Goal: Task Accomplishment & Management: Use online tool/utility

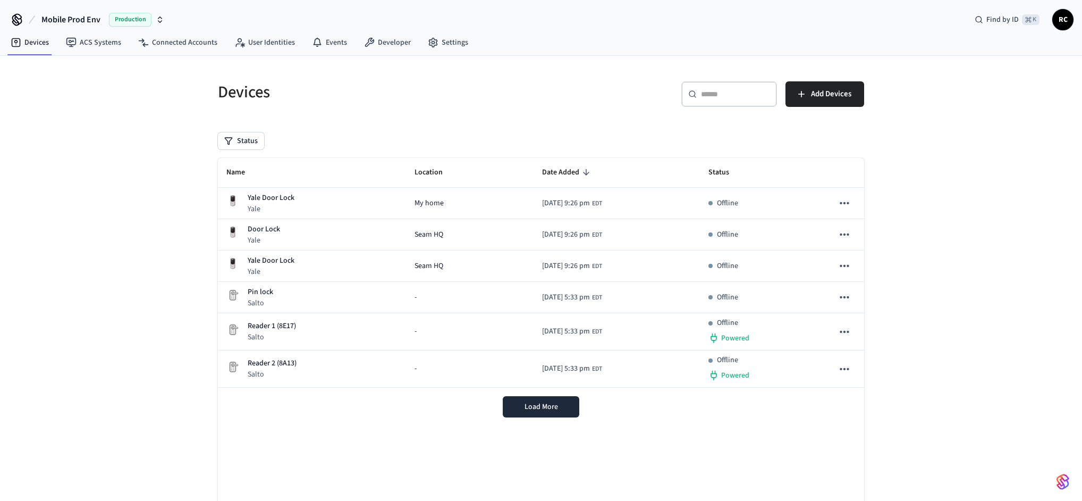
click at [53, 14] on span "Mobile Prod Env" at bounding box center [70, 19] width 59 height 13
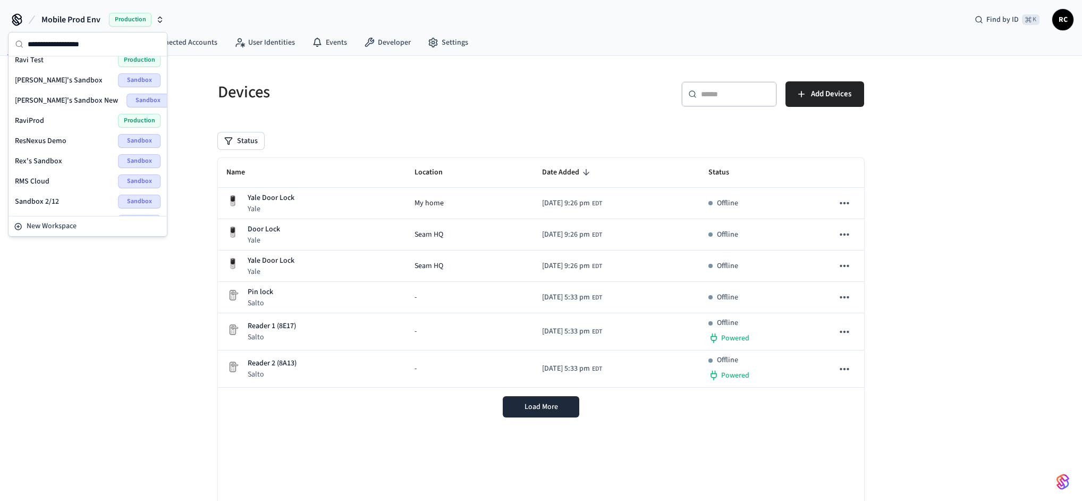
scroll to position [1524, 0]
click at [64, 216] on span "Wodify Example" at bounding box center [41, 221] width 52 height 11
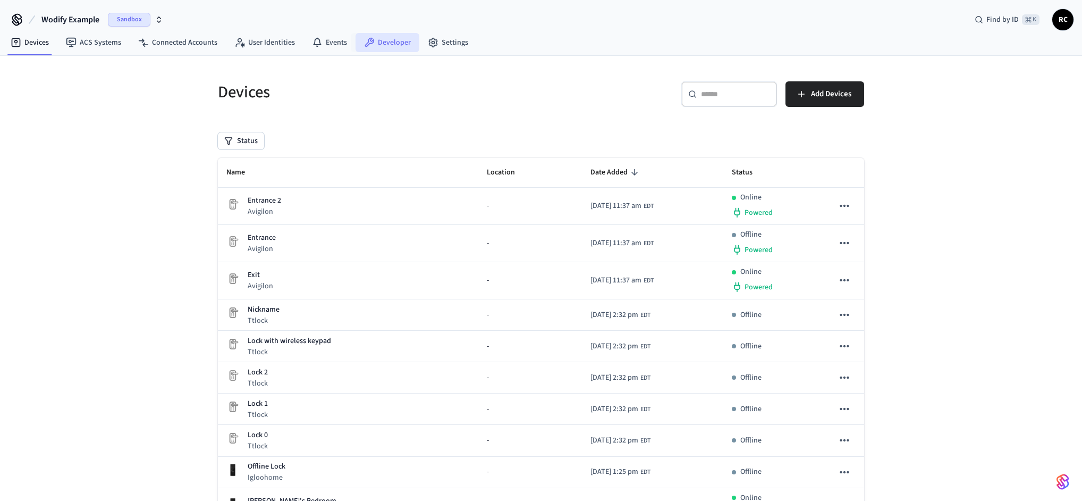
click at [395, 41] on link "Developer" at bounding box center [388, 42] width 64 height 19
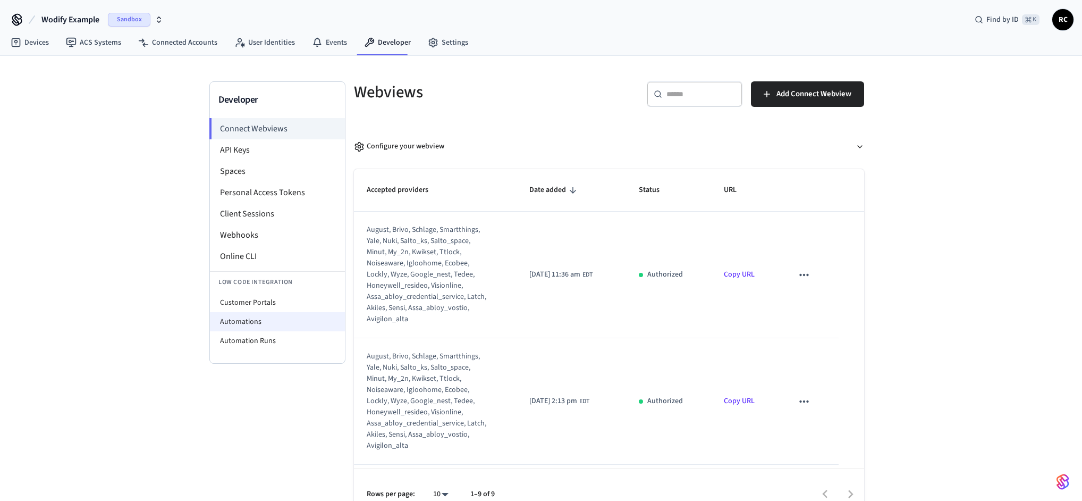
click at [259, 322] on li "Automations" at bounding box center [277, 321] width 135 height 19
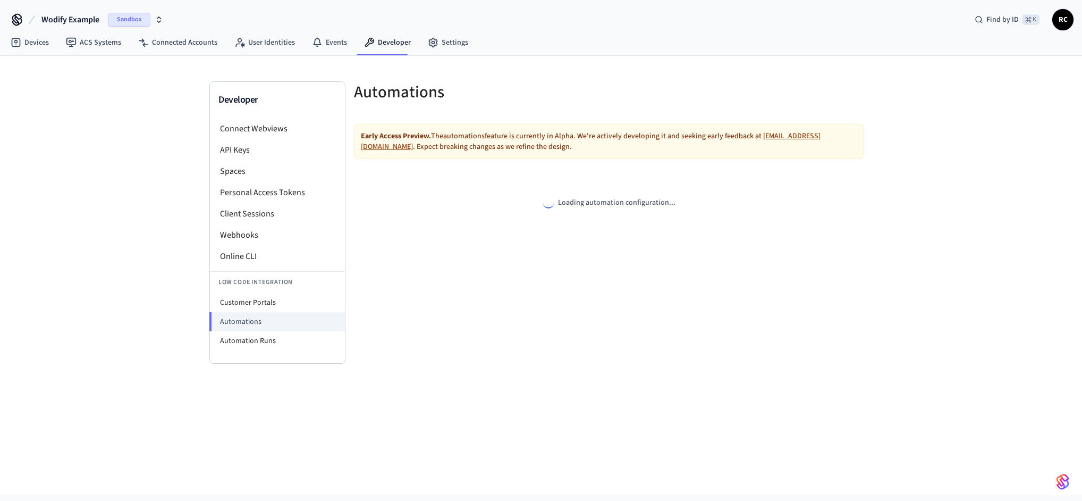
select select "**********"
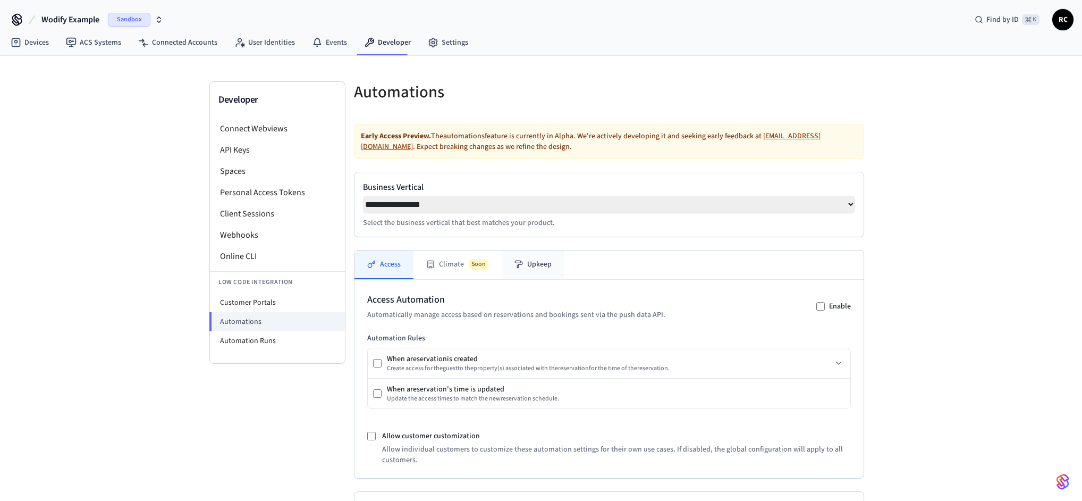
click at [536, 273] on button "Upkeep" at bounding box center [533, 264] width 63 height 29
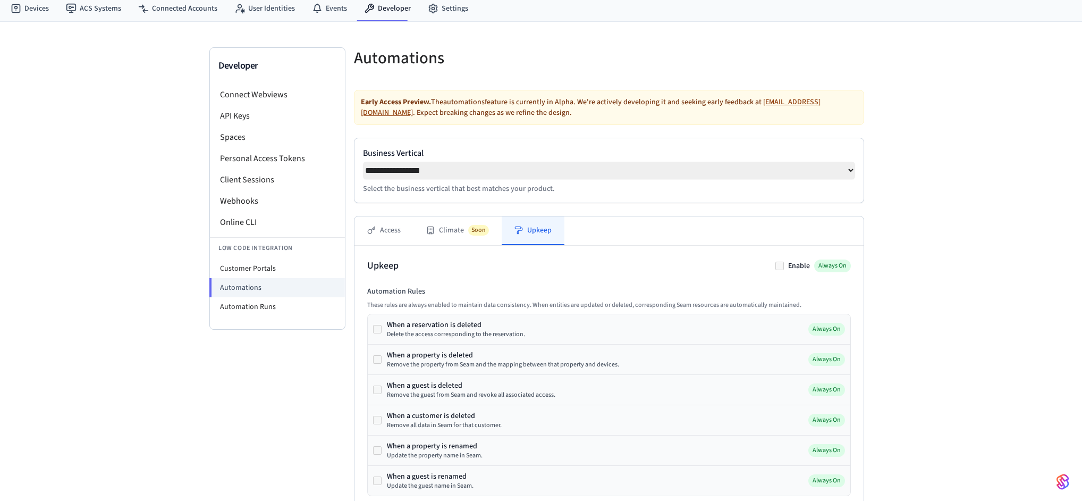
scroll to position [75, 0]
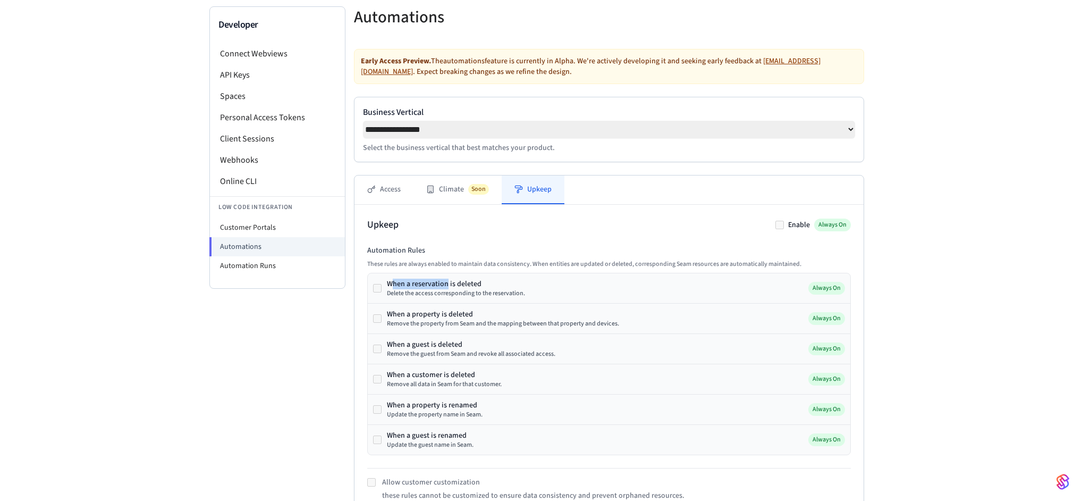
drag, startPoint x: 402, startPoint y: 284, endPoint x: 448, endPoint y: 290, distance: 46.6
click at [448, 290] on div "When a reservation is deleted Delete the access corresponding to the reservatio…" at bounding box center [456, 288] width 138 height 19
click at [430, 301] on div "When a reservation is deleted Delete the access corresponding to the reservatio…" at bounding box center [609, 288] width 483 height 30
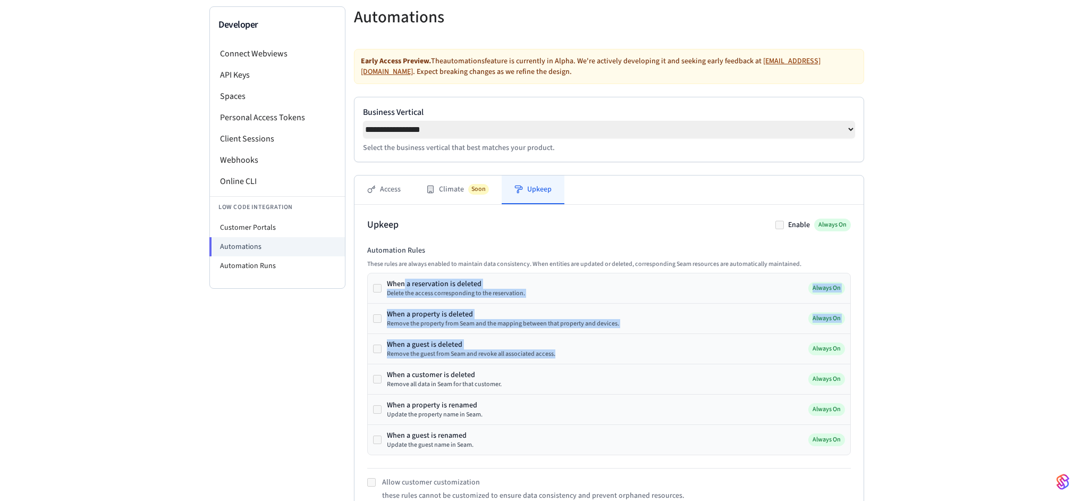
drag, startPoint x: 404, startPoint y: 285, endPoint x: 466, endPoint y: 363, distance: 99.5
click at [466, 363] on div "When a reservation is deleted Delete the access corresponding to the reservatio…" at bounding box center [609, 364] width 484 height 182
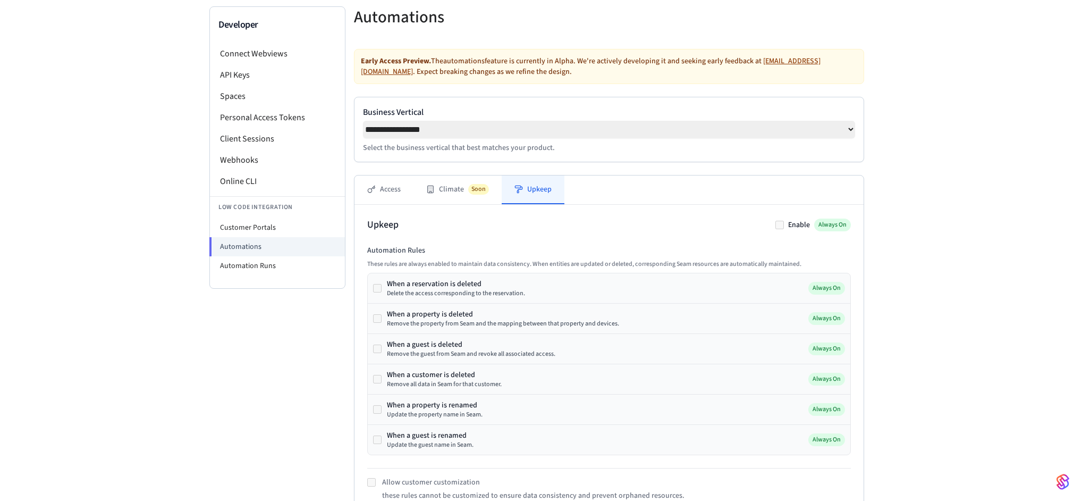
click at [489, 414] on div "When a property is renamed Update the property name in Seam. Always On" at bounding box center [609, 409] width 483 height 30
drag, startPoint x: 397, startPoint y: 377, endPoint x: 457, endPoint y: 374, distance: 60.2
click at [457, 374] on div "When a customer is deleted" at bounding box center [444, 373] width 115 height 11
click at [416, 381] on div "Remove all data in Seam for that customer." at bounding box center [444, 382] width 115 height 9
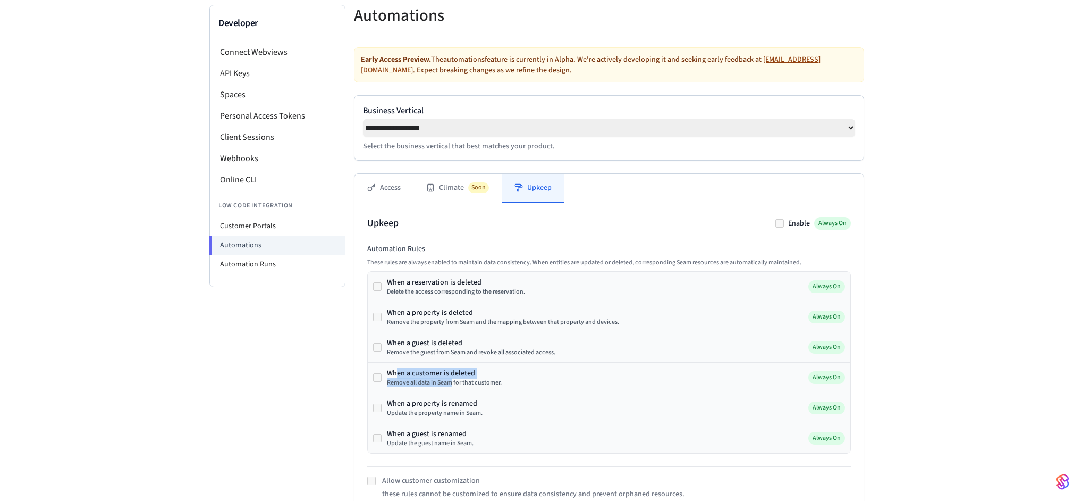
drag, startPoint x: 400, startPoint y: 376, endPoint x: 450, endPoint y: 380, distance: 50.6
click at [450, 380] on div "When a customer is deleted Remove all data in Seam for that customer." at bounding box center [444, 377] width 115 height 19
click at [445, 387] on div "Remove all data in Seam for that customer." at bounding box center [444, 382] width 115 height 9
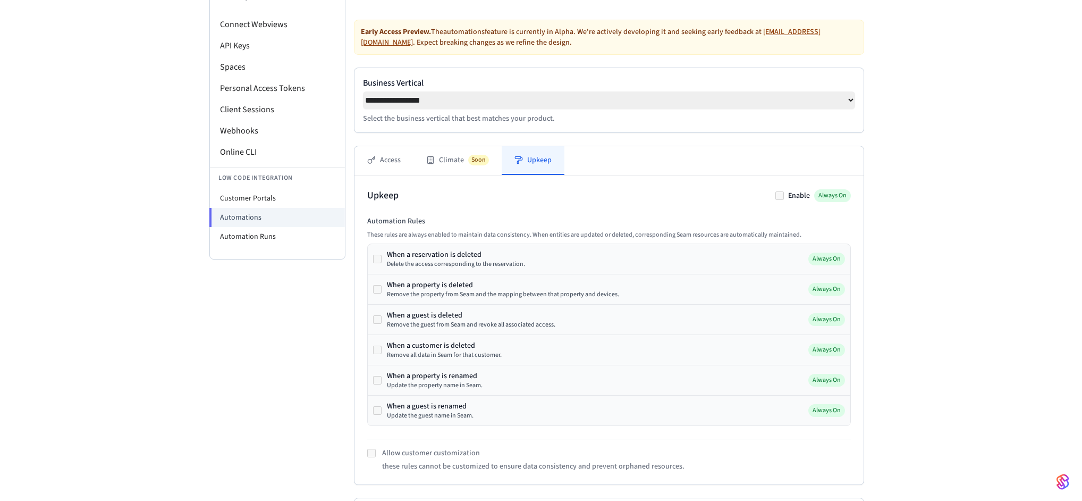
scroll to position [104, 0]
drag, startPoint x: 402, startPoint y: 381, endPoint x: 456, endPoint y: 384, distance: 53.8
click at [456, 384] on div "When a property is renamed Update the property name in Seam." at bounding box center [435, 380] width 96 height 19
click at [410, 415] on div "Update the guest name in Seam." at bounding box center [430, 415] width 87 height 9
drag, startPoint x: 420, startPoint y: 415, endPoint x: 443, endPoint y: 417, distance: 23.5
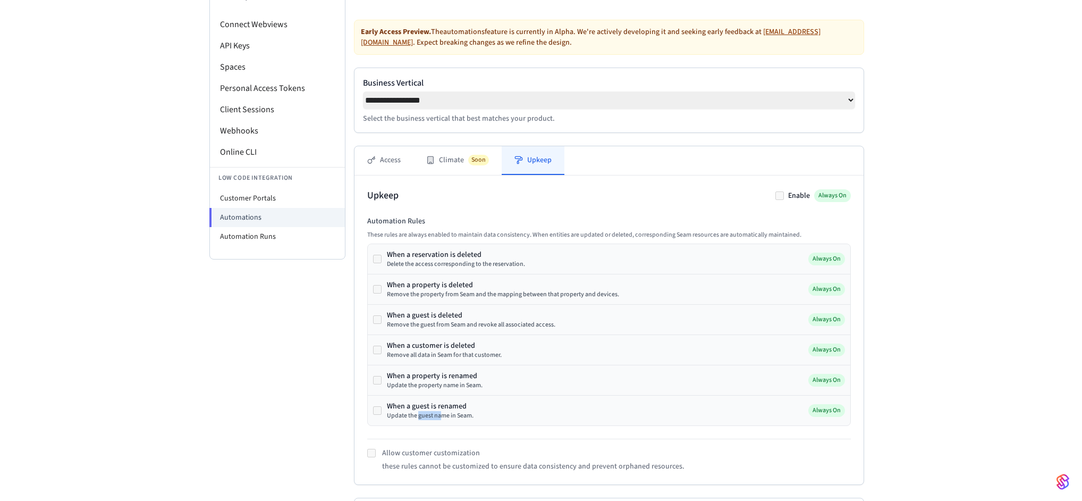
click at [443, 417] on div "Update the guest name in Seam." at bounding box center [430, 415] width 87 height 9
drag, startPoint x: 417, startPoint y: 391, endPoint x: 444, endPoint y: 388, distance: 26.8
click at [444, 388] on div "When a property is renamed Update the property name in Seam. Always On" at bounding box center [609, 380] width 483 height 30
click at [444, 387] on div "Update the property name in Seam." at bounding box center [435, 385] width 96 height 9
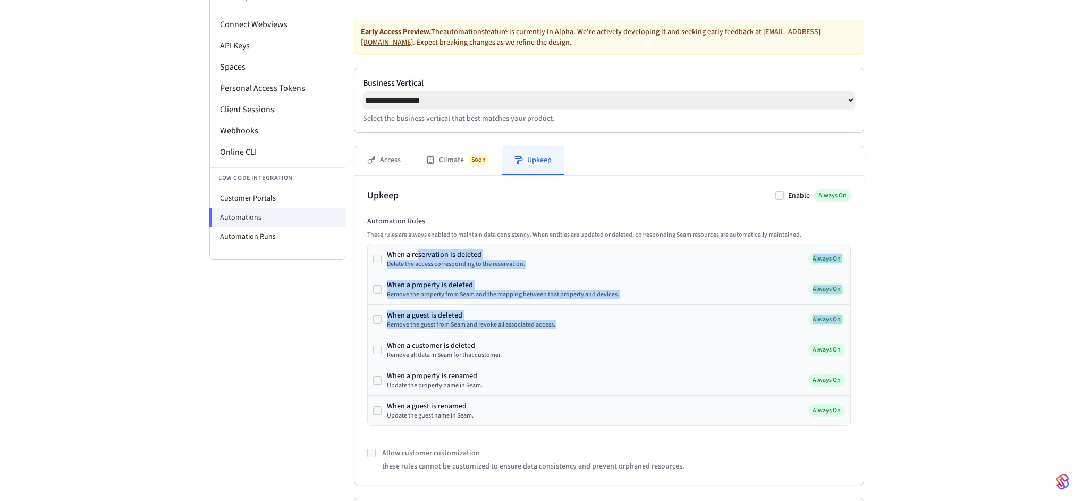
drag, startPoint x: 420, startPoint y: 259, endPoint x: 469, endPoint y: 340, distance: 94.0
click at [469, 340] on div "When a reservation is deleted Delete the access corresponding to the reservatio…" at bounding box center [609, 334] width 484 height 182
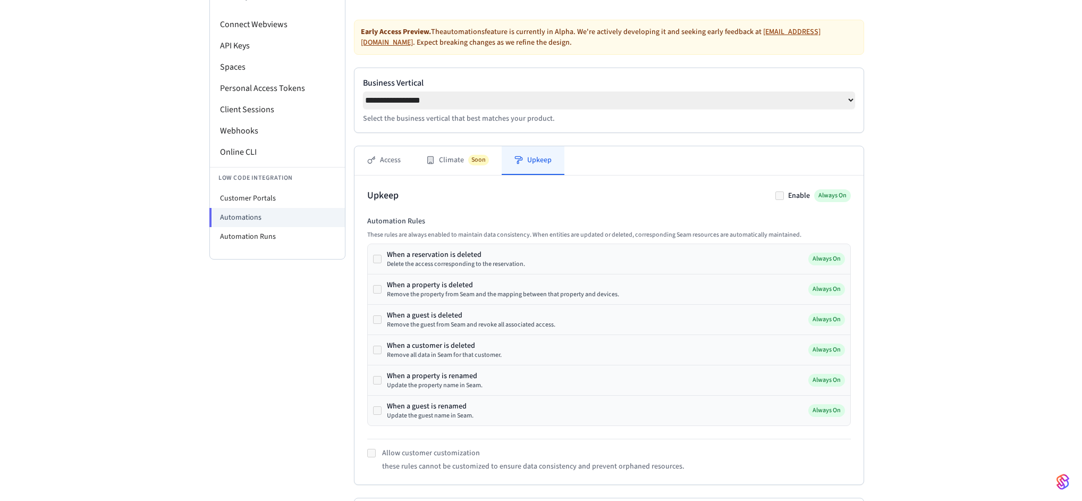
click at [492, 368] on div "When a property is renamed Update the property name in Seam. Always On" at bounding box center [609, 380] width 483 height 30
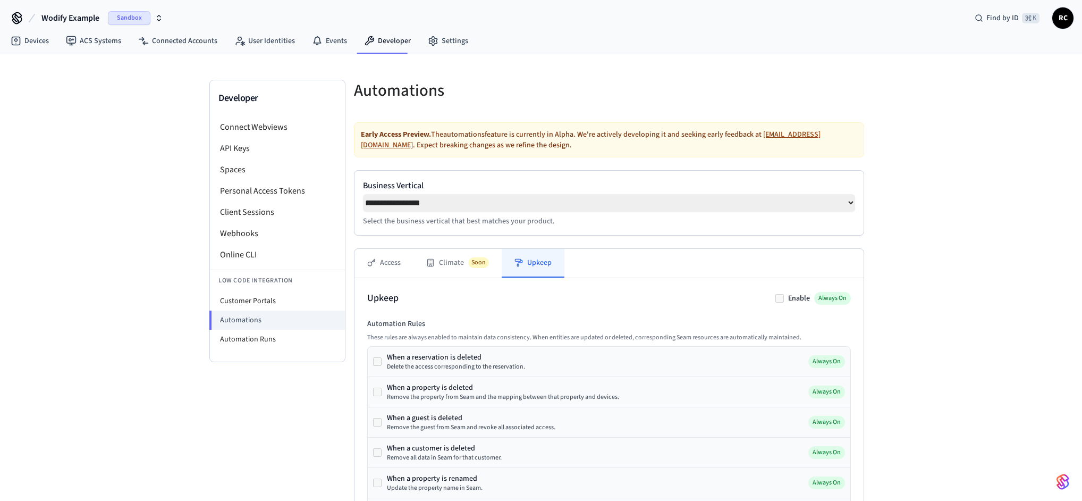
scroll to position [0, 0]
click at [267, 297] on li "Customer Portals" at bounding box center [277, 302] width 135 height 19
select select "**********"
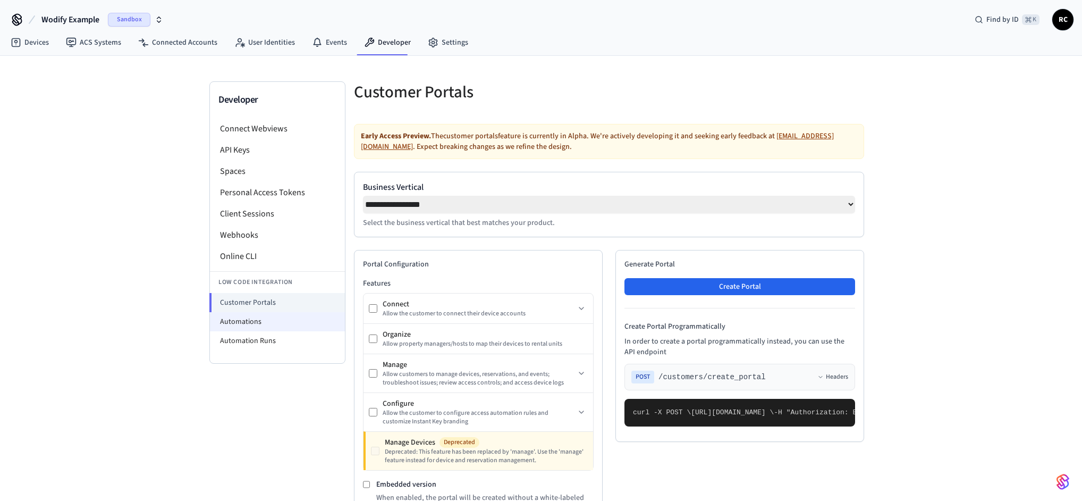
click at [265, 322] on li "Automations" at bounding box center [277, 321] width 135 height 19
select select "**********"
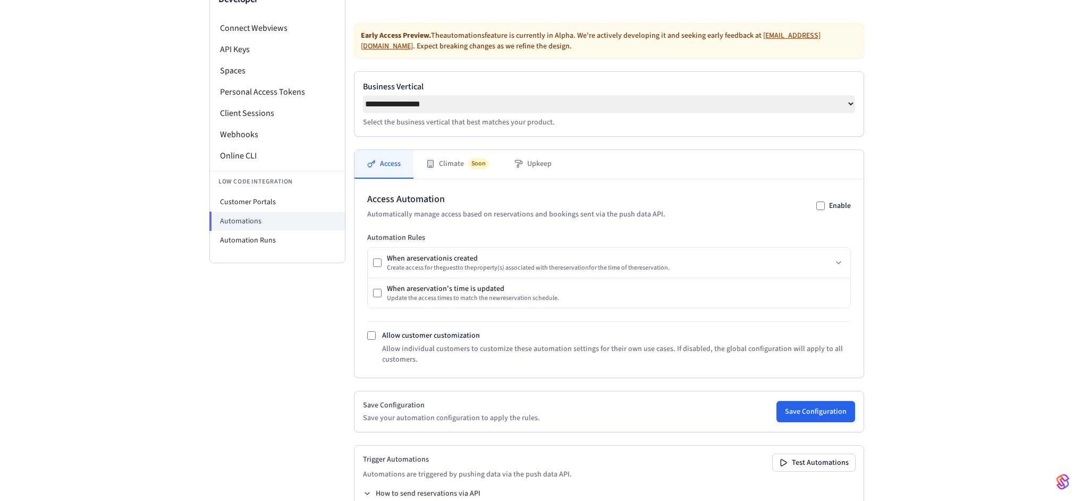
scroll to position [138, 0]
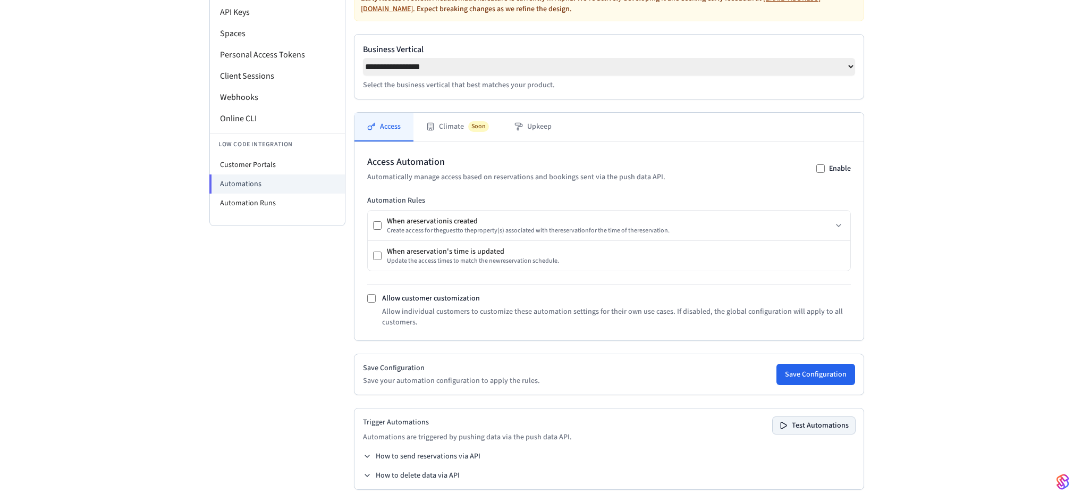
click at [828, 427] on button "Test Automations" at bounding box center [814, 425] width 82 height 17
click at [304, 168] on li "Customer Portals" at bounding box center [277, 164] width 135 height 19
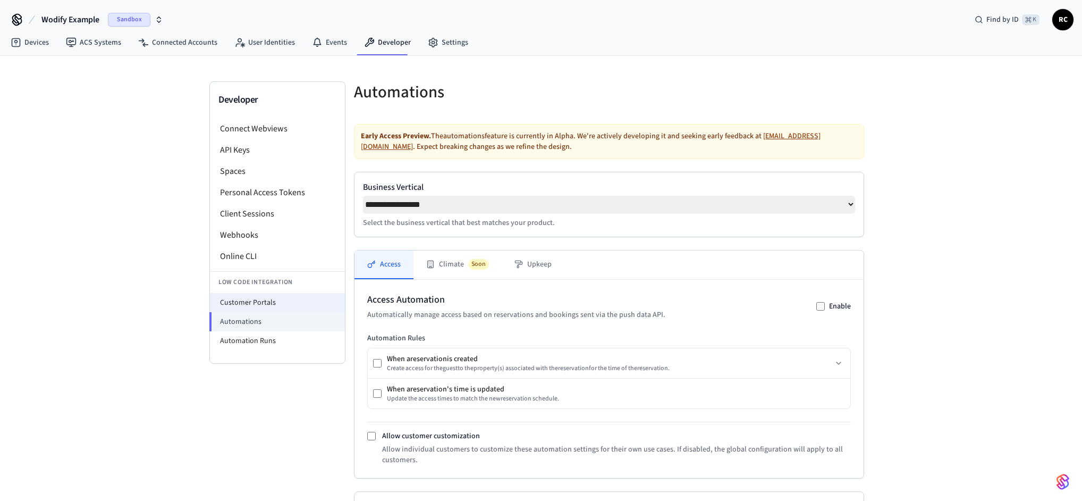
select select "**********"
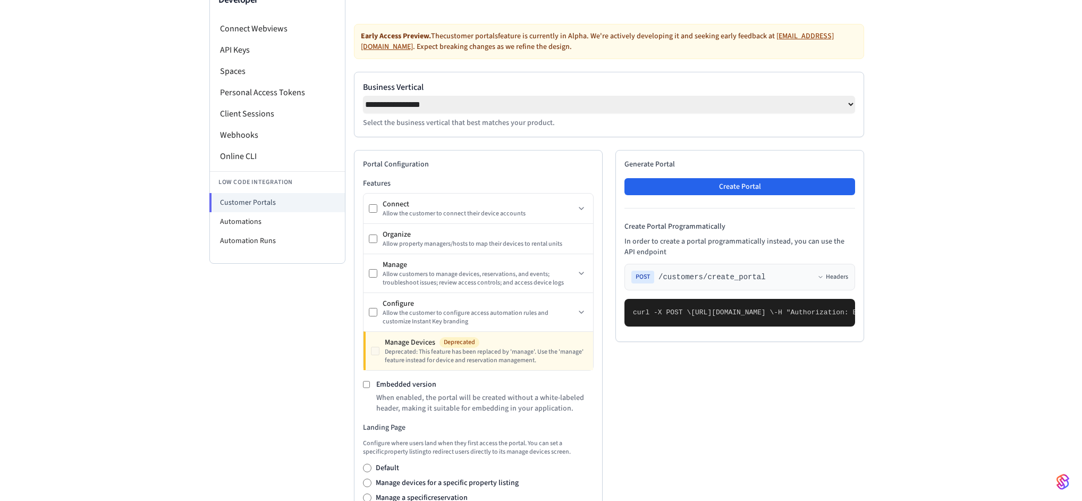
scroll to position [100, 0]
click at [260, 218] on li "Automations" at bounding box center [277, 221] width 135 height 19
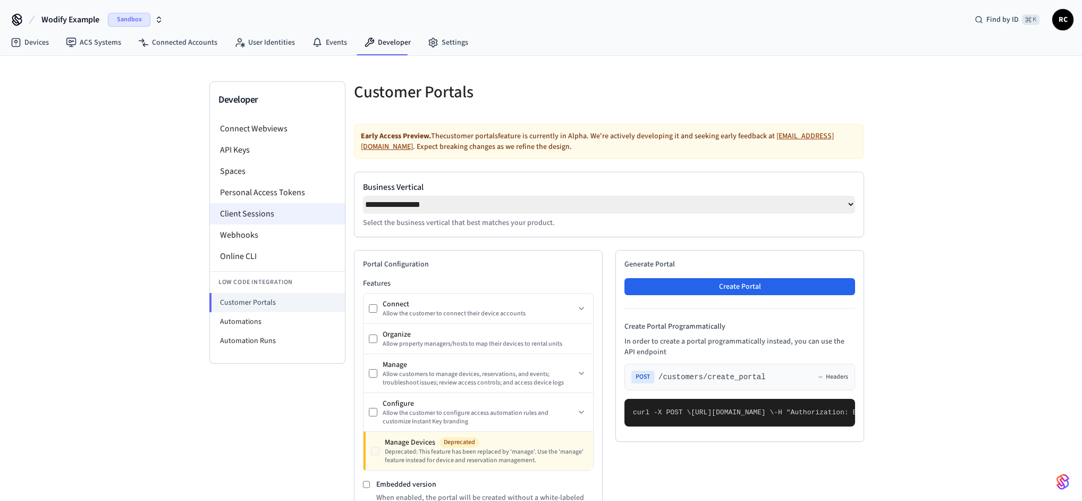
select select "**********"
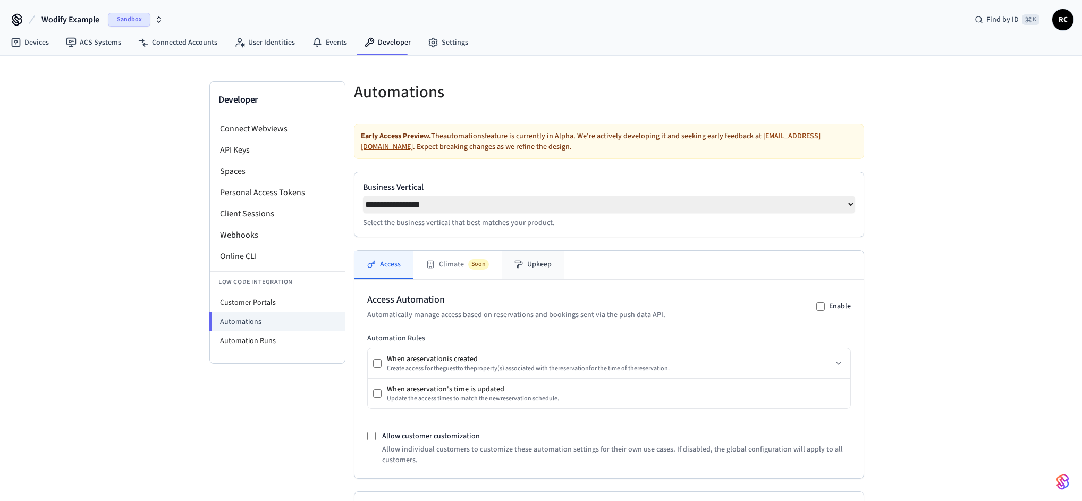
click at [528, 271] on button "Upkeep" at bounding box center [533, 264] width 63 height 29
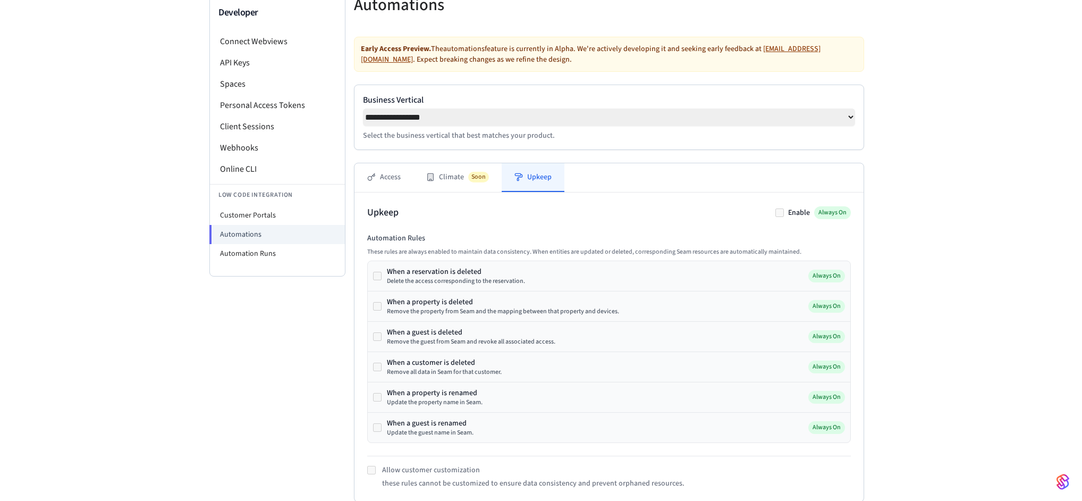
scroll to position [87, 0]
click at [386, 180] on button "Access" at bounding box center [384, 177] width 59 height 29
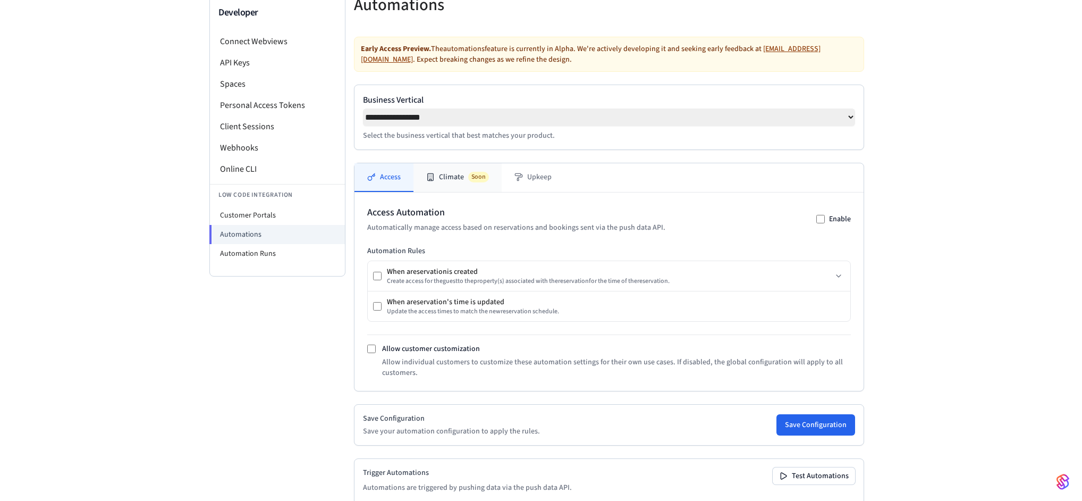
click at [443, 185] on button "Climate Soon" at bounding box center [458, 177] width 88 height 29
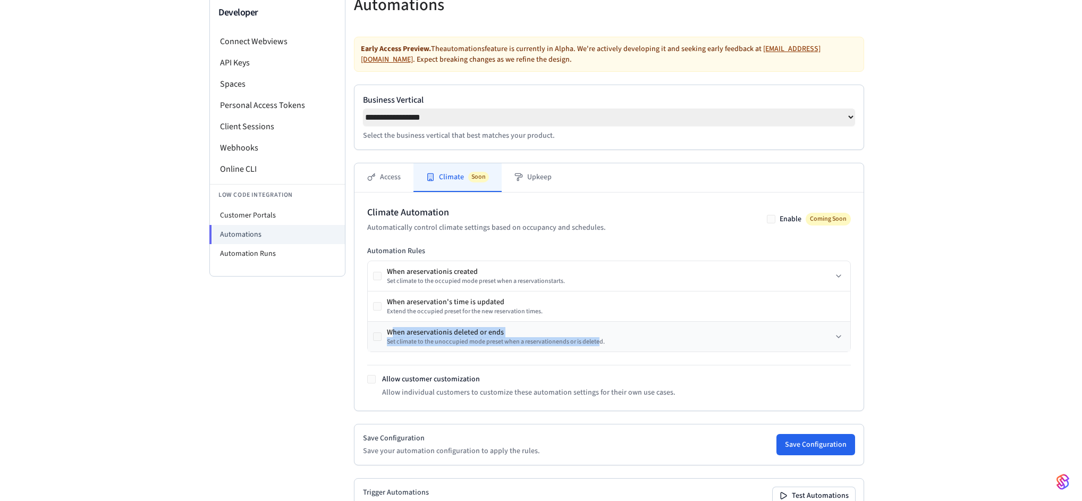
drag, startPoint x: 402, startPoint y: 341, endPoint x: 605, endPoint y: 343, distance: 203.1
click at [596, 342] on div "When a reservation is deleted or ends Set climate to the unoccupied mode preset…" at bounding box center [496, 336] width 218 height 19
drag, startPoint x: 645, startPoint y: 348, endPoint x: 382, endPoint y: 334, distance: 263.5
click at [382, 334] on div "When a reservation is deleted or ends Set climate to the unoccupied mode preset…" at bounding box center [609, 337] width 483 height 30
click at [407, 277] on div "When a reservation is created" at bounding box center [476, 271] width 178 height 11
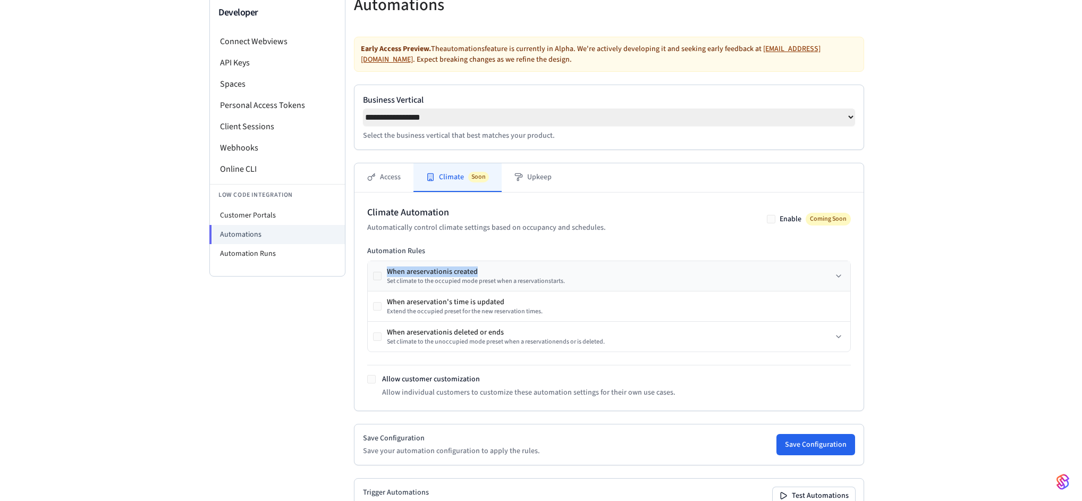
drag, startPoint x: 388, startPoint y: 274, endPoint x: 474, endPoint y: 277, distance: 86.2
click at [474, 277] on div "When a reservation is created" at bounding box center [476, 271] width 178 height 11
click at [412, 280] on div "Set climate to the occupied mode preset when a reservation starts." at bounding box center [476, 281] width 178 height 9
drag, startPoint x: 390, startPoint y: 275, endPoint x: 496, endPoint y: 276, distance: 105.8
click at [496, 276] on div "When a reservation is created" at bounding box center [476, 271] width 178 height 11
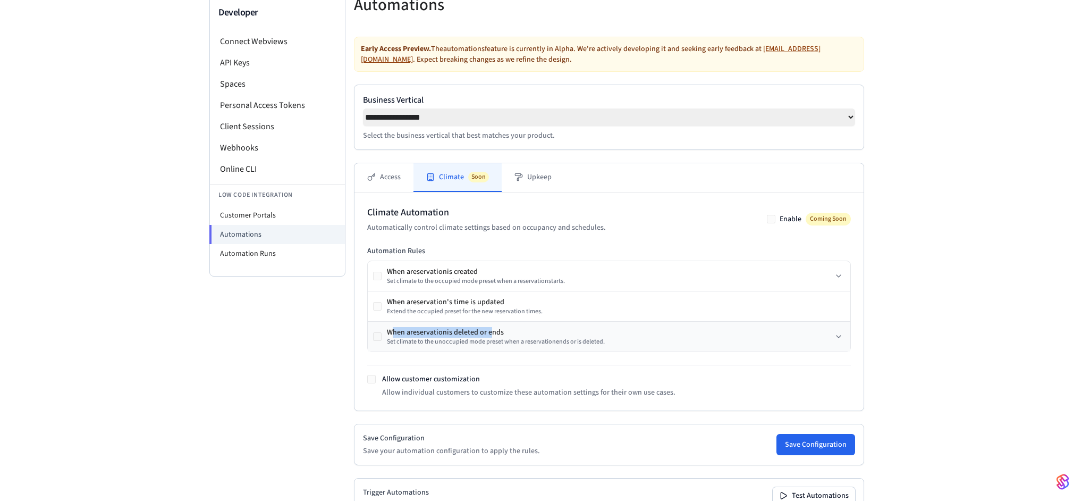
drag, startPoint x: 390, startPoint y: 335, endPoint x: 488, endPoint y: 332, distance: 97.9
click at [488, 332] on div "When a reservation is deleted or ends" at bounding box center [496, 332] width 218 height 11
drag, startPoint x: 615, startPoint y: 343, endPoint x: 510, endPoint y: 335, distance: 105.0
click at [510, 335] on div "When a reservation is deleted or ends Set climate to the unoccupied mode preset…" at bounding box center [609, 337] width 483 height 30
drag, startPoint x: 449, startPoint y: 264, endPoint x: 401, endPoint y: 269, distance: 48.1
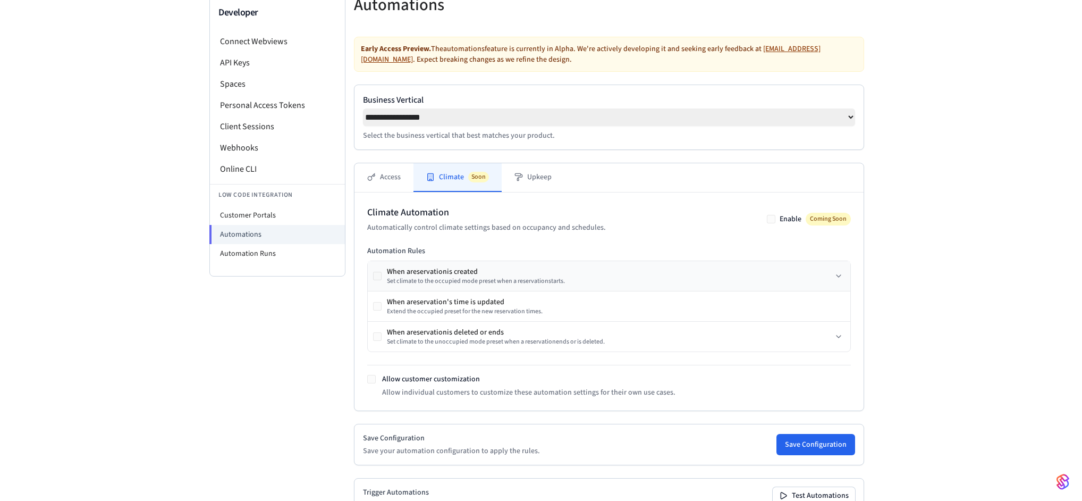
click at [448, 264] on div "When a reservation is created Set climate to the occupied mode preset when a re…" at bounding box center [609, 276] width 483 height 30
drag, startPoint x: 381, startPoint y: 270, endPoint x: 493, endPoint y: 277, distance: 112.9
click at [493, 277] on div "When a reservation is created Set climate to the occupied mode preset when a re…" at bounding box center [469, 275] width 192 height 19
drag, startPoint x: 394, startPoint y: 331, endPoint x: 414, endPoint y: 329, distance: 20.3
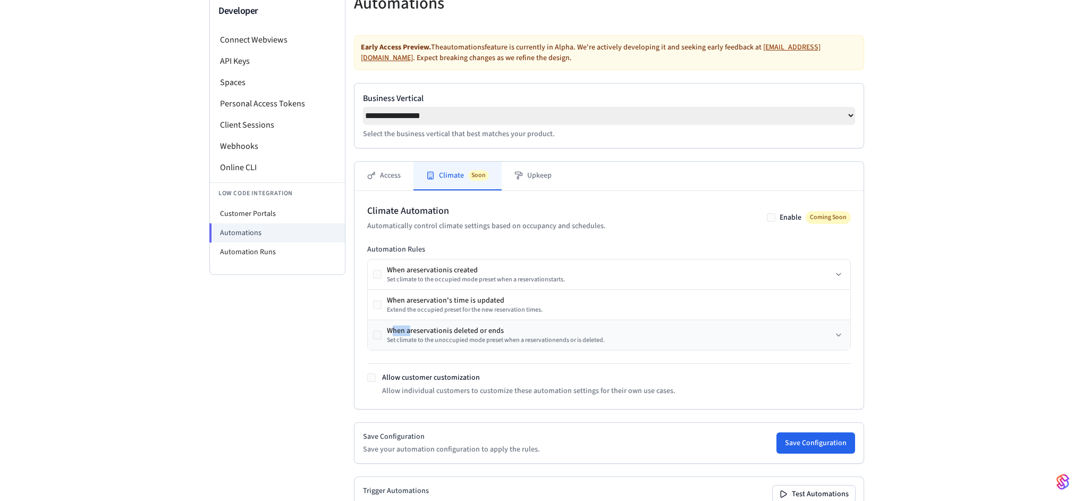
click at [414, 329] on div "When a reservation is deleted or ends" at bounding box center [496, 330] width 218 height 11
click at [457, 344] on div "Set climate to the unoccupied mode preset when a reservation ends or is deleted." at bounding box center [496, 340] width 218 height 9
click at [433, 338] on div "Set climate to the unoccupied mode preset when a reservation ends or is deleted." at bounding box center [496, 340] width 218 height 9
drag, startPoint x: 398, startPoint y: 331, endPoint x: 443, endPoint y: 333, distance: 45.3
click at [443, 333] on div "When a reservation is deleted or ends" at bounding box center [496, 330] width 218 height 11
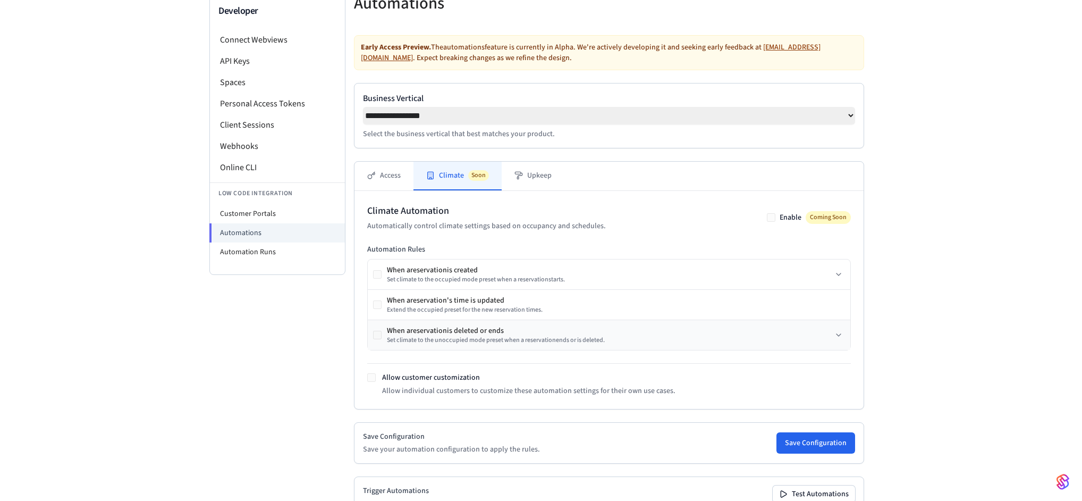
click at [434, 344] on div "Set climate to the unoccupied mode preset when a reservation ends or is deleted." at bounding box center [496, 340] width 218 height 9
drag, startPoint x: 388, startPoint y: 331, endPoint x: 481, endPoint y: 332, distance: 93.0
click at [481, 332] on div "When a reservation is deleted or ends" at bounding box center [496, 330] width 218 height 11
click at [528, 183] on button "Upkeep" at bounding box center [533, 176] width 63 height 29
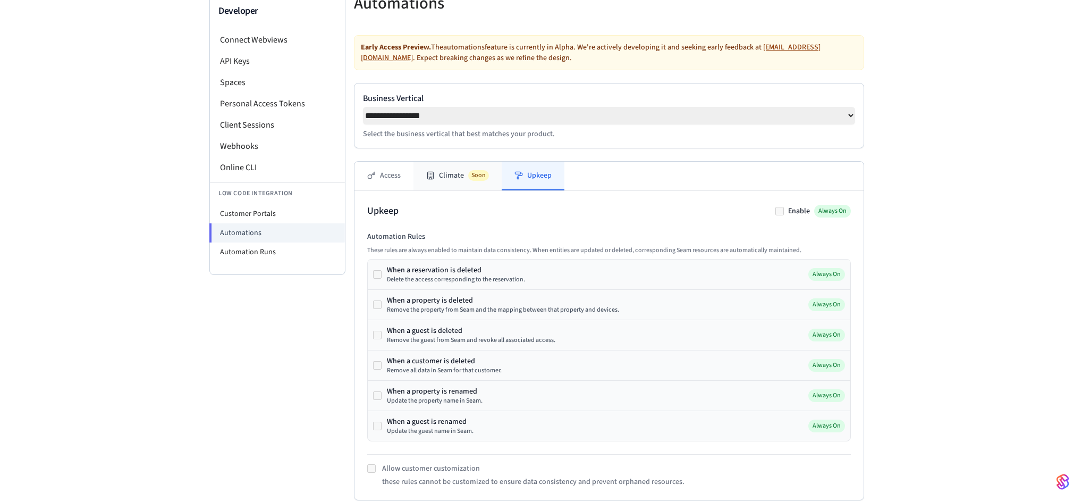
click at [474, 179] on span "Soon" at bounding box center [478, 175] width 21 height 11
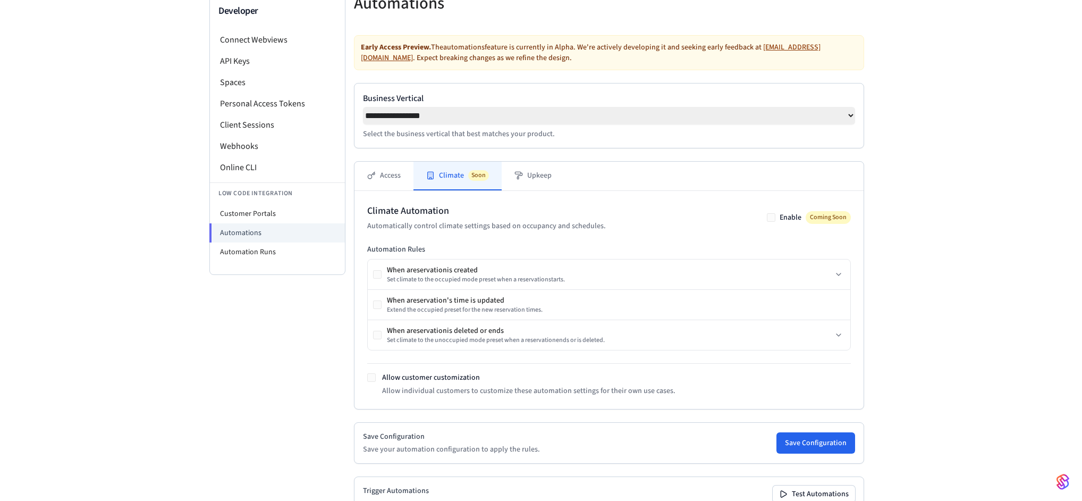
drag, startPoint x: 618, startPoint y: 342, endPoint x: 364, endPoint y: 324, distance: 254.2
click at [364, 324] on div "Climate Automation Automatically control climate settings based on occupancy an…" at bounding box center [609, 300] width 509 height 218
click at [466, 355] on div "Automation Rules When a reservation is created Set climate to the occupied mode…" at bounding box center [609, 320] width 484 height 152
click at [386, 183] on button "Access" at bounding box center [384, 176] width 59 height 29
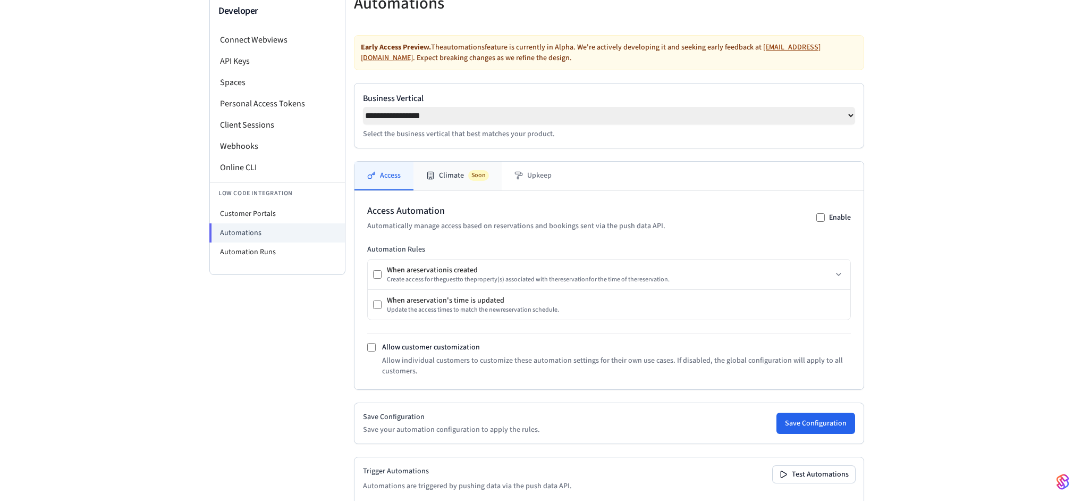
drag, startPoint x: 441, startPoint y: 181, endPoint x: 443, endPoint y: 192, distance: 11.9
click at [441, 187] on button "Climate Soon" at bounding box center [458, 176] width 88 height 29
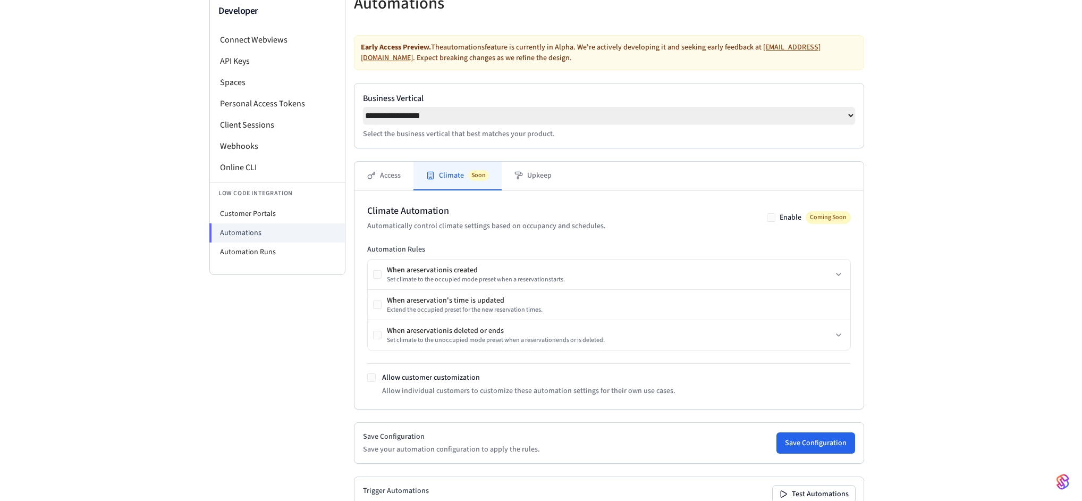
click at [948, 338] on div "**********" at bounding box center [541, 271] width 1082 height 608
click at [946, 349] on div "**********" at bounding box center [541, 271] width 1082 height 608
click at [390, 189] on button "Access" at bounding box center [384, 176] width 59 height 29
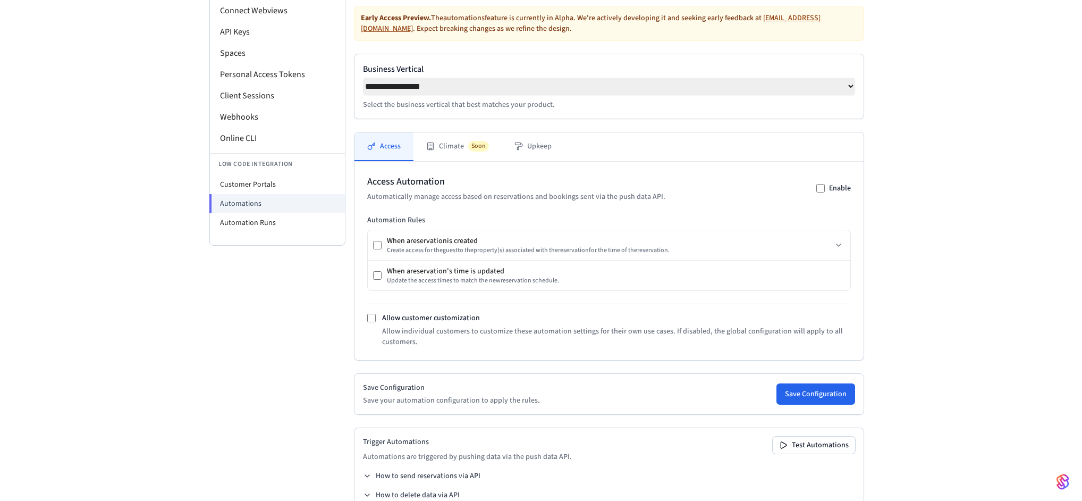
scroll to position [145, 0]
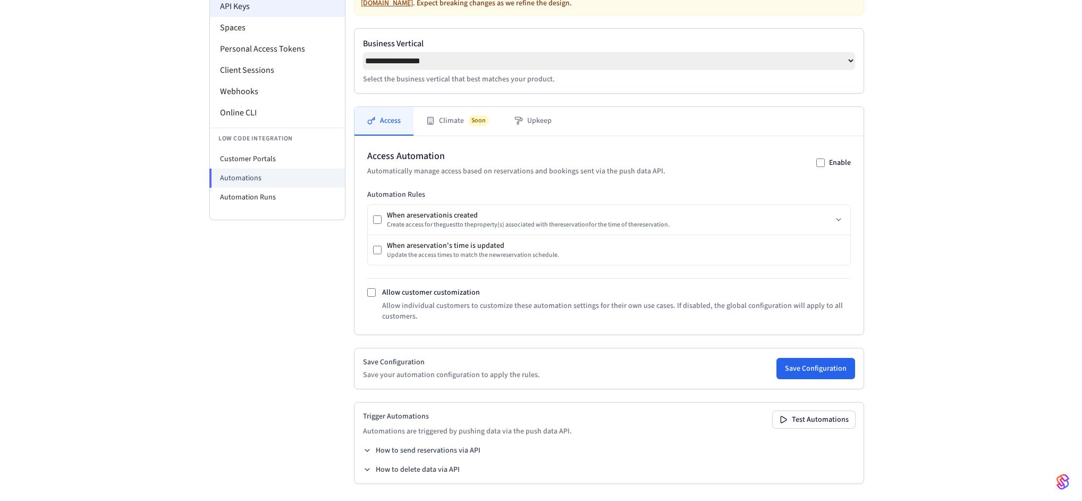
click at [277, 149] on li "Customer Portals" at bounding box center [277, 158] width 135 height 19
select select "**********"
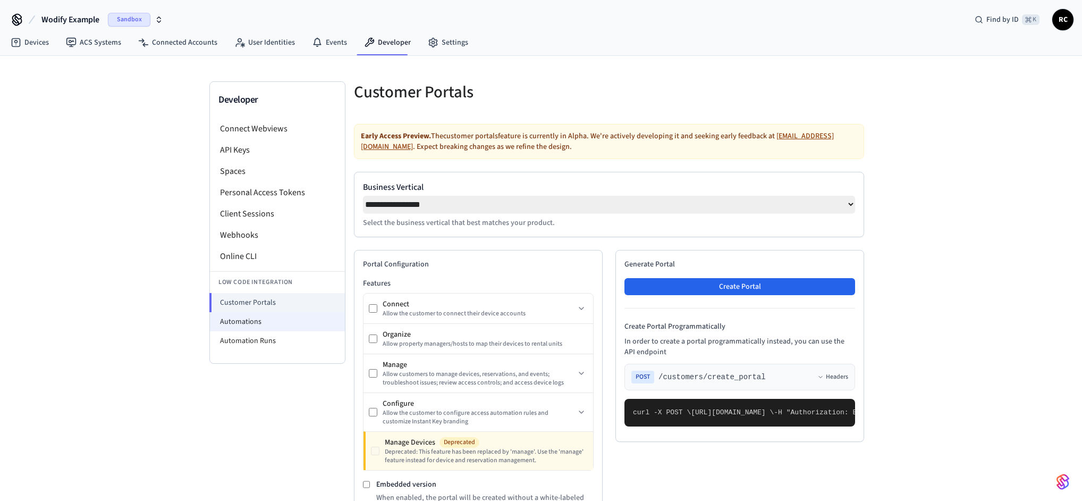
click at [259, 318] on li "Automations" at bounding box center [277, 321] width 135 height 19
select select "**********"
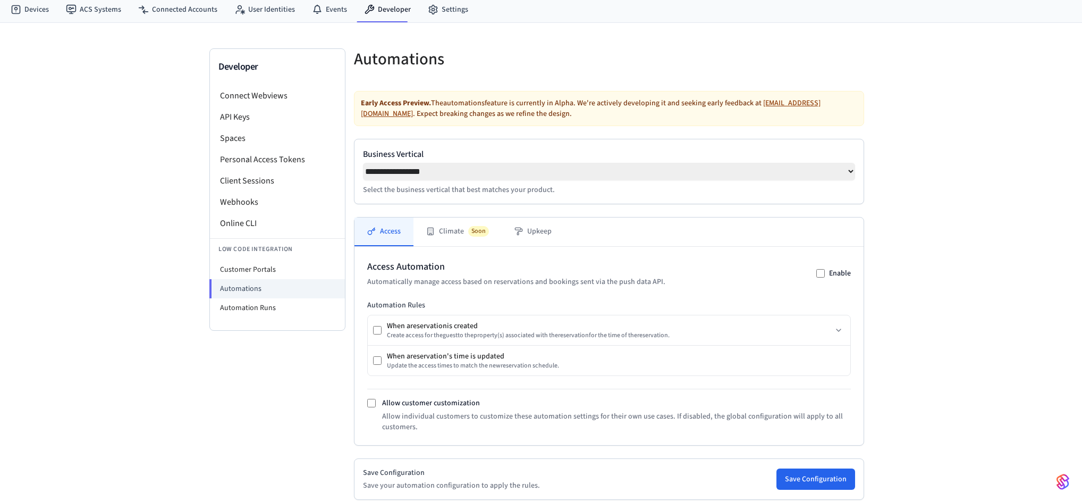
scroll to position [145, 0]
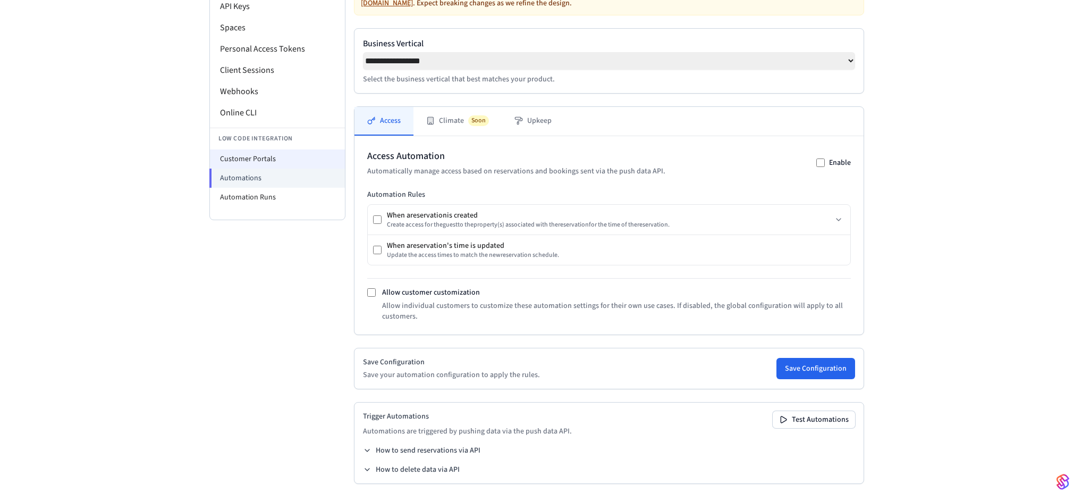
click at [301, 159] on li "Customer Portals" at bounding box center [277, 158] width 135 height 19
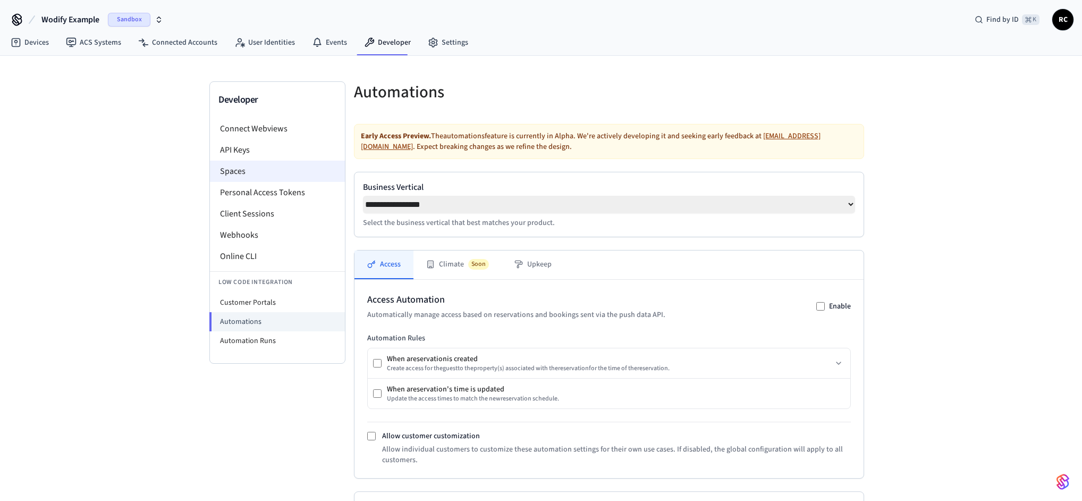
select select "**********"
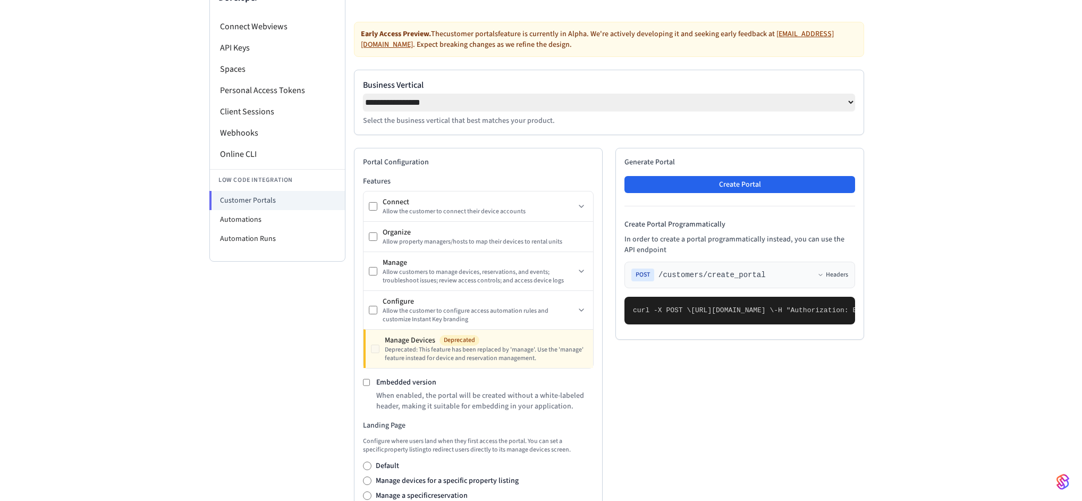
scroll to position [170, 0]
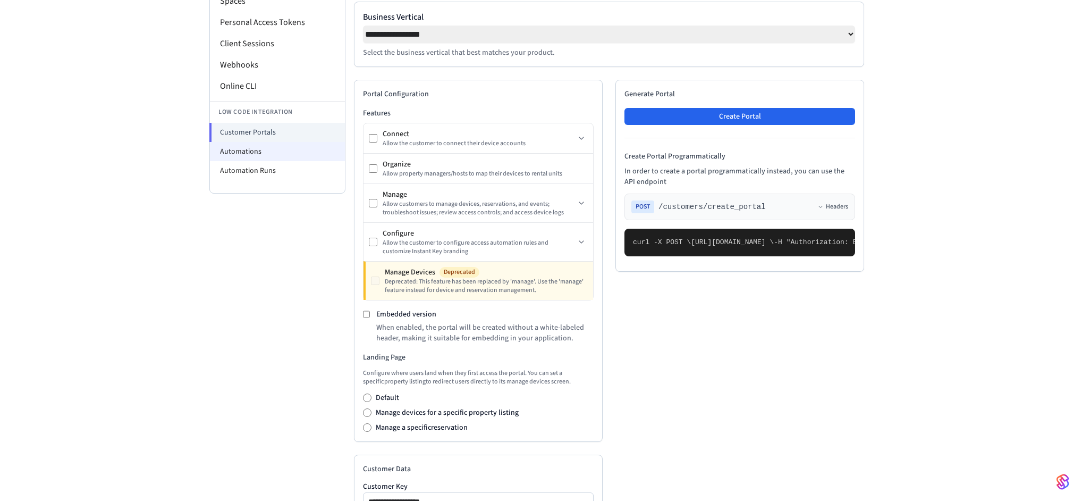
click at [251, 149] on li "Automations" at bounding box center [277, 151] width 135 height 19
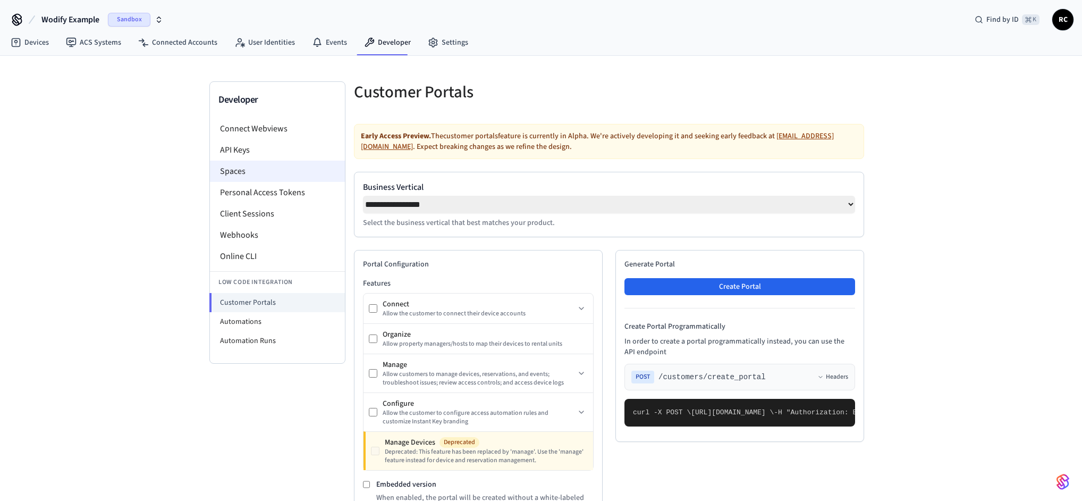
select select "**********"
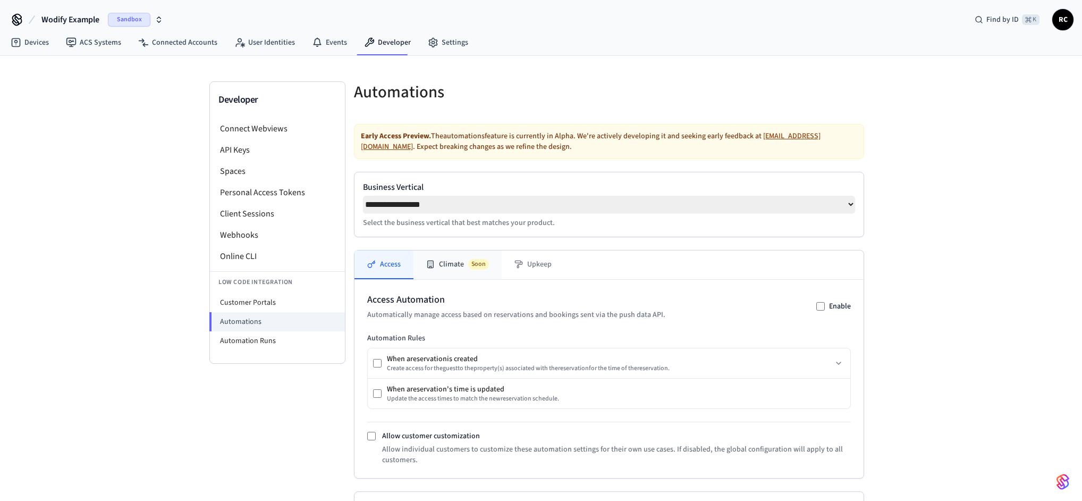
click at [448, 272] on button "Climate Soon" at bounding box center [458, 264] width 88 height 29
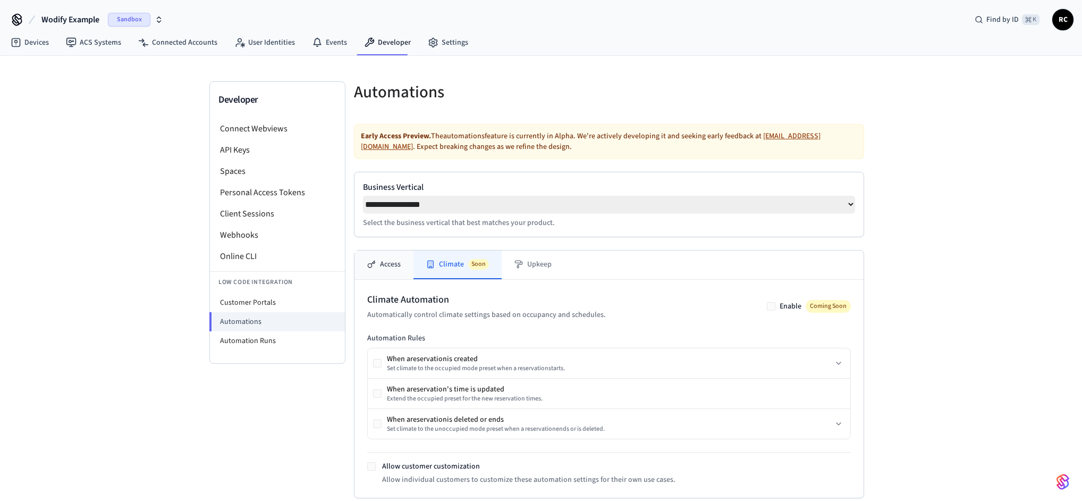
click at [398, 267] on button "Access" at bounding box center [384, 264] width 59 height 29
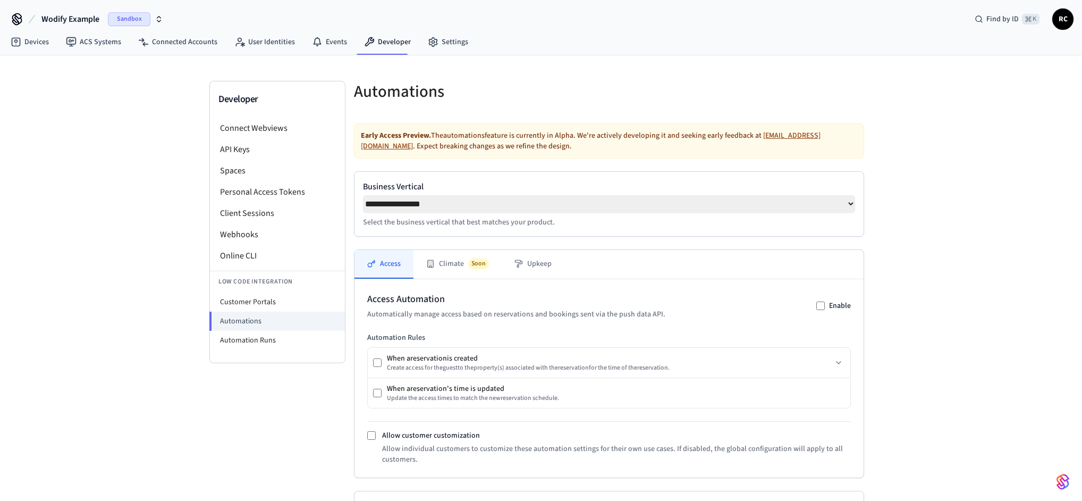
scroll to position [2, 0]
click at [893, 211] on div "**********" at bounding box center [541, 348] width 1082 height 588
click at [67, 17] on span "Wodify Example" at bounding box center [70, 18] width 58 height 13
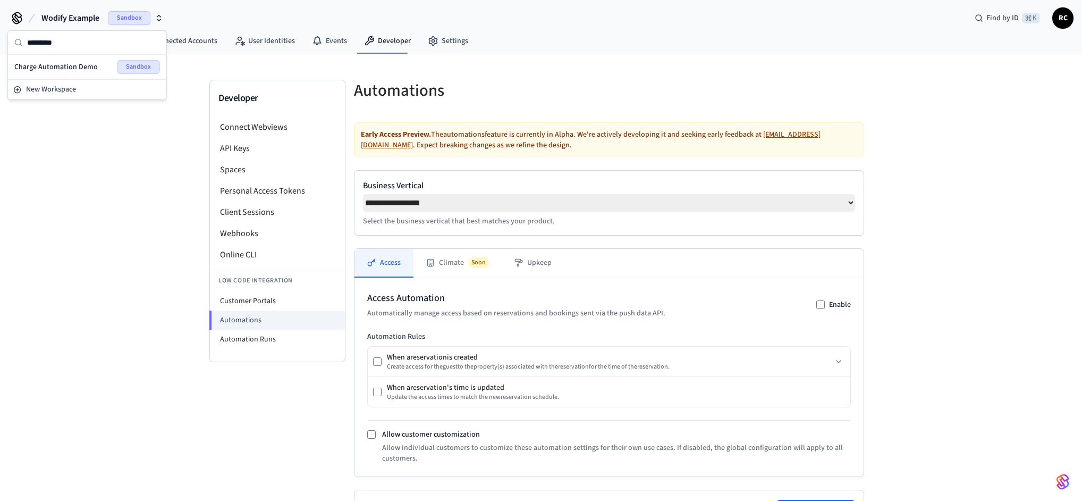
type input "**********"
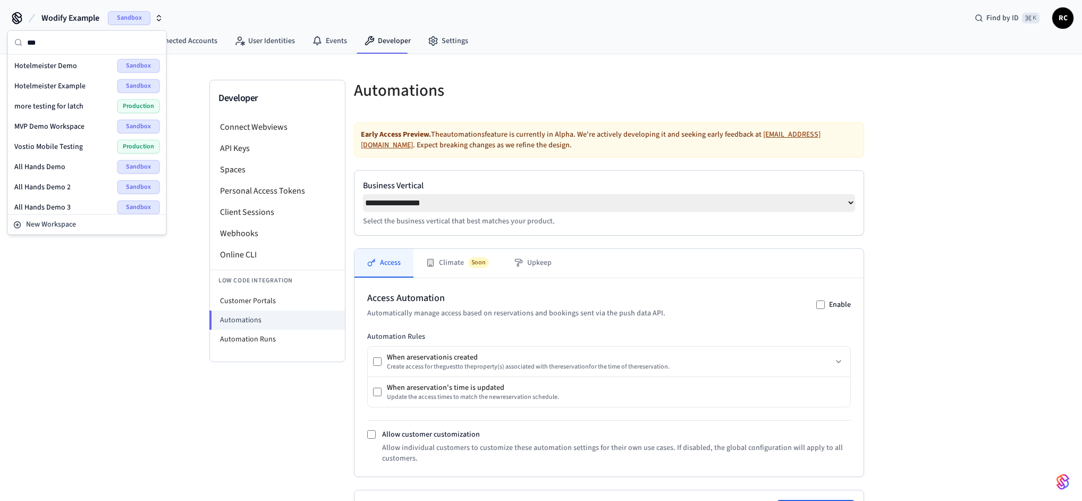
scroll to position [0, 0]
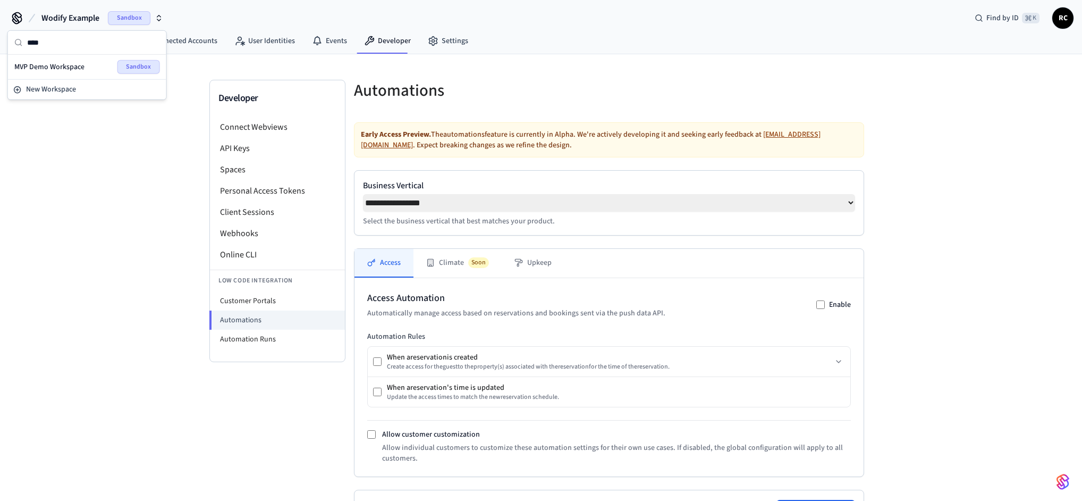
type input "****"
click at [63, 57] on div "MVP Demo Workspace Sandbox" at bounding box center [87, 67] width 154 height 20
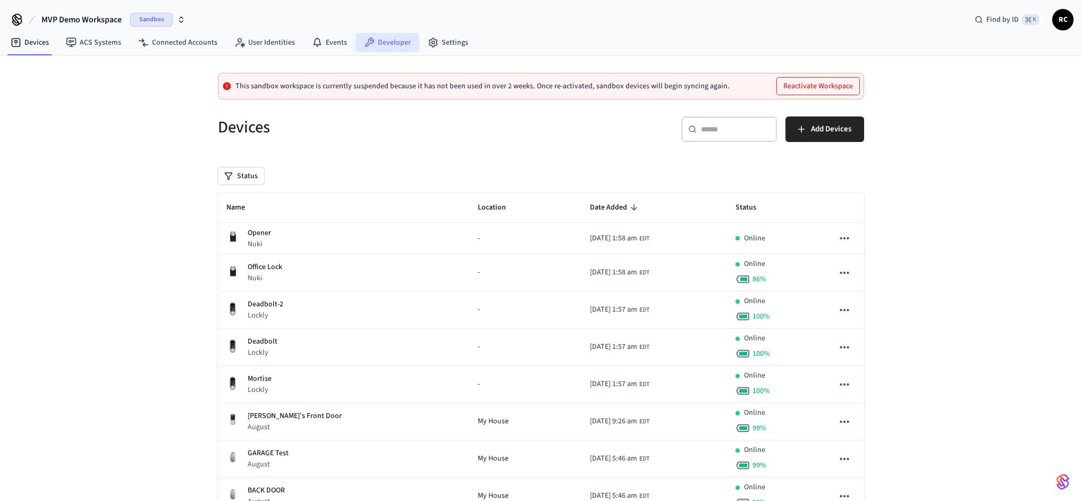
click at [391, 46] on link "Developer" at bounding box center [388, 42] width 64 height 19
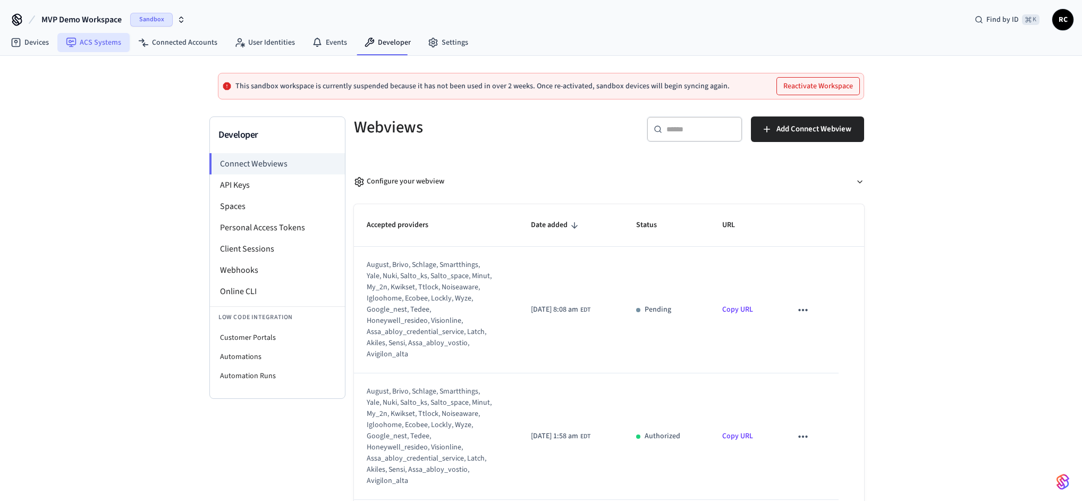
click at [112, 41] on link "ACS Systems" at bounding box center [93, 42] width 72 height 19
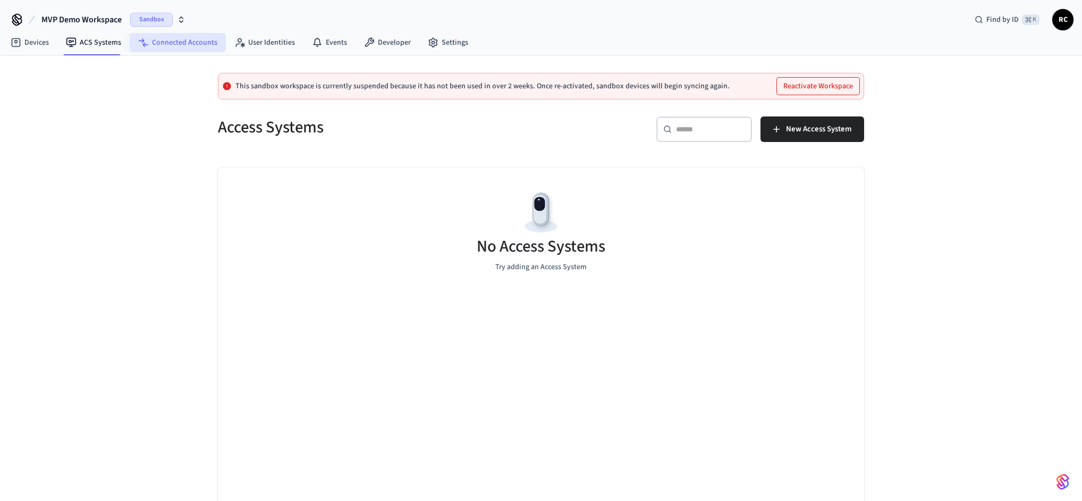
click at [169, 45] on link "Connected Accounts" at bounding box center [178, 42] width 96 height 19
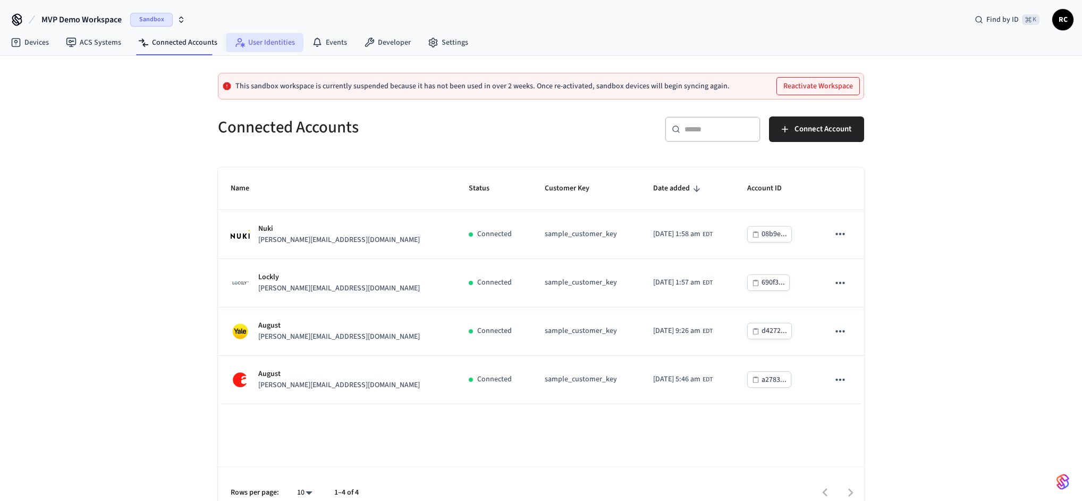
click at [252, 45] on link "User Identities" at bounding box center [265, 42] width 78 height 19
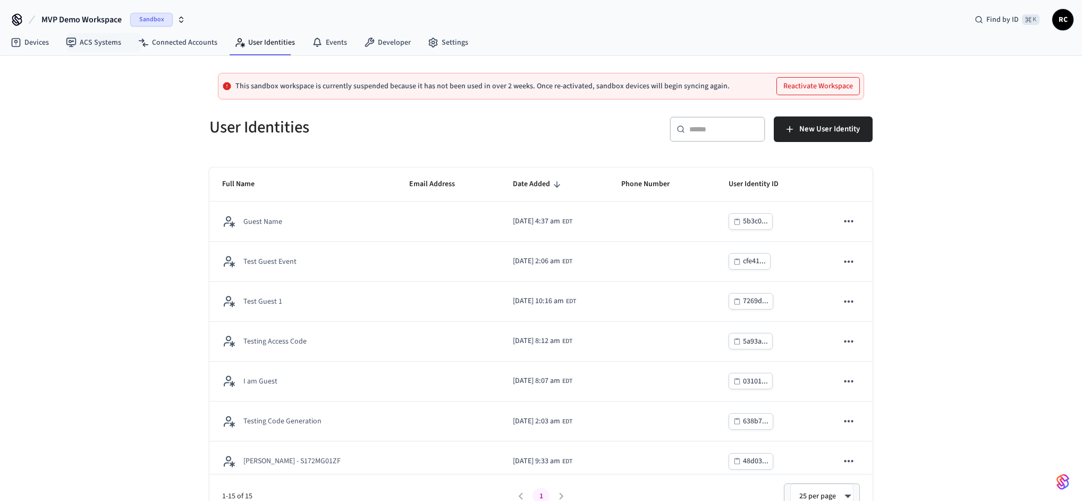
click at [106, 24] on span "MVP Demo Workspace" at bounding box center [81, 19] width 80 height 13
type input "********"
click at [127, 72] on div "Connector Demo Sandbox" at bounding box center [109, 69] width 146 height 14
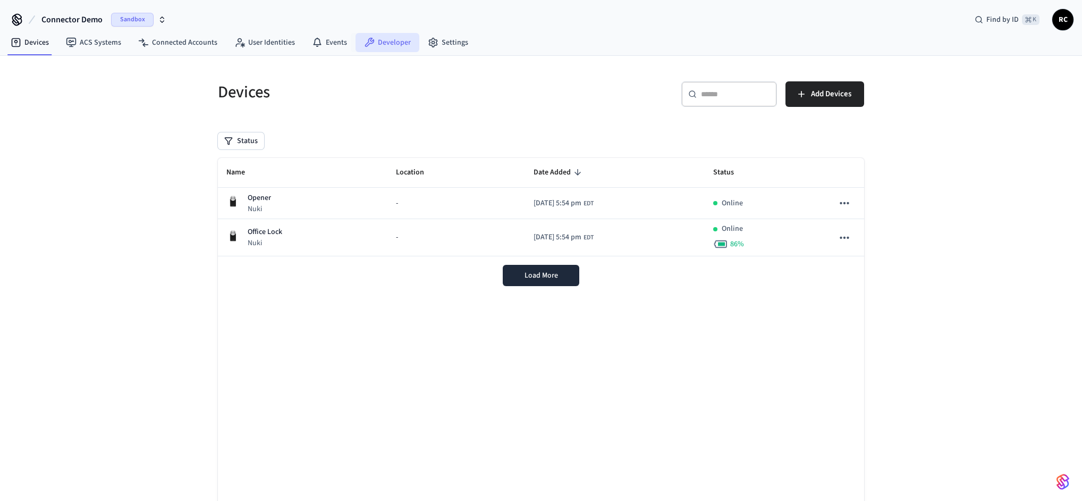
click at [381, 43] on link "Developer" at bounding box center [388, 42] width 64 height 19
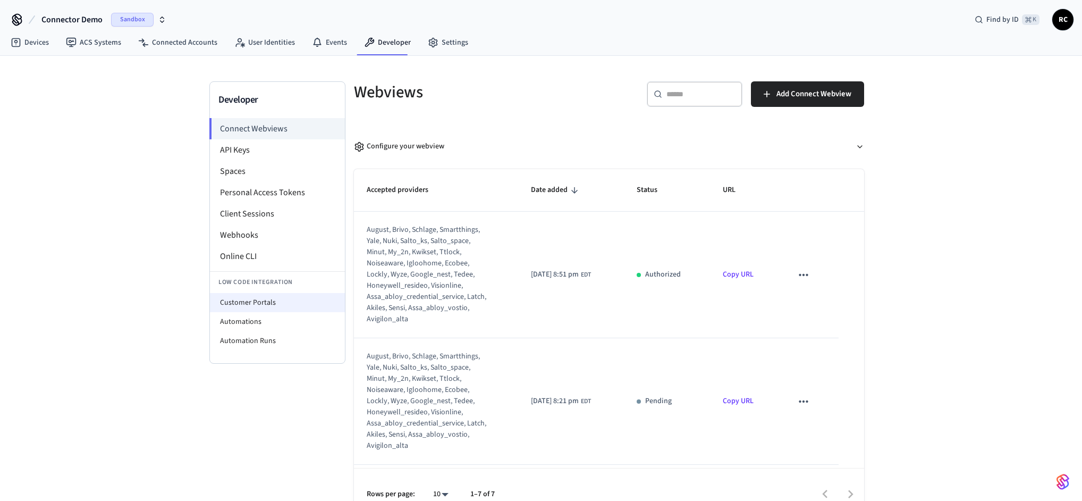
click at [281, 295] on li "Customer Portals" at bounding box center [277, 302] width 135 height 19
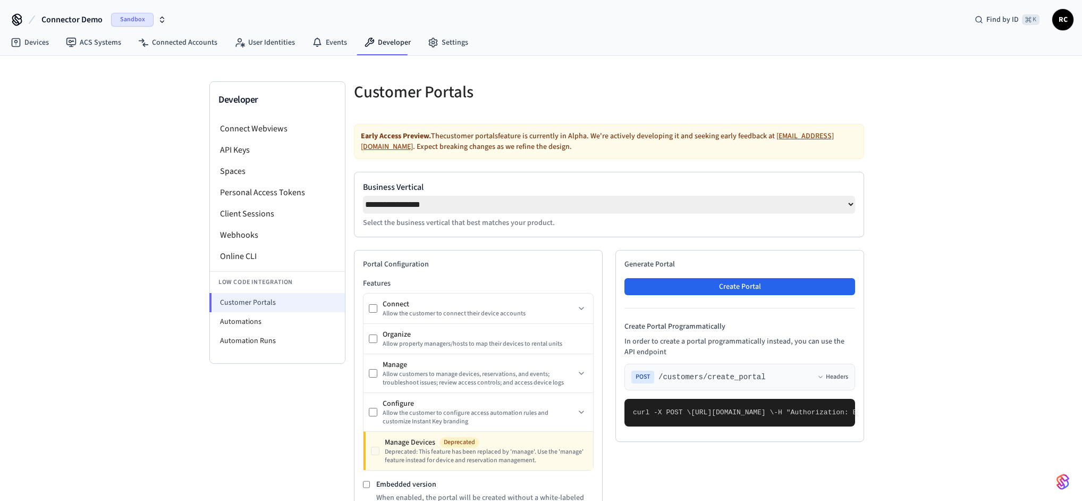
select select "**********"
click at [257, 316] on li "Automations" at bounding box center [277, 321] width 135 height 19
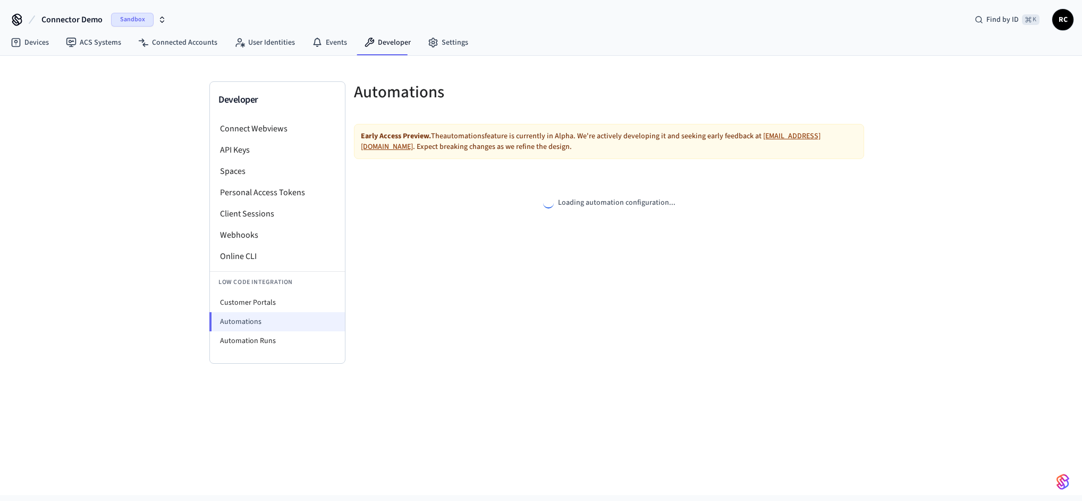
select select "**********"
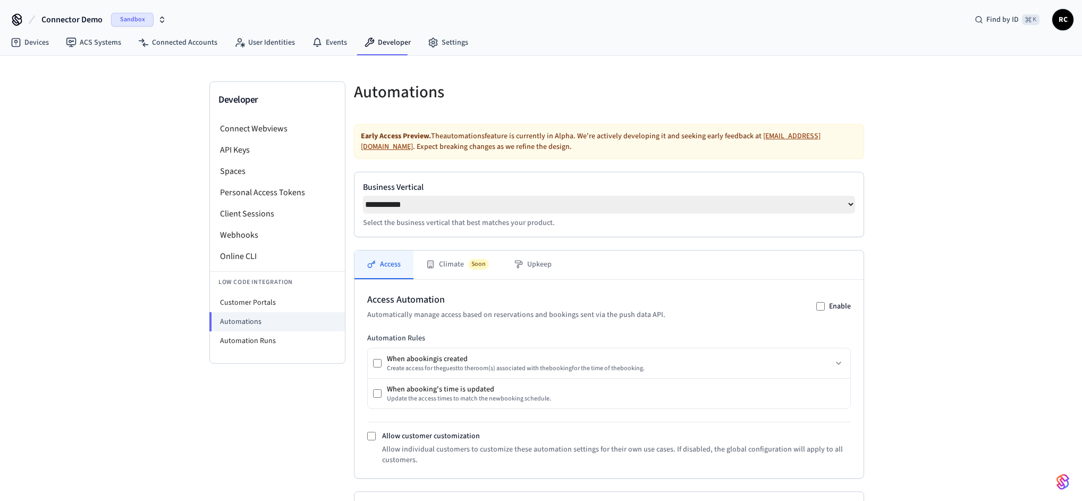
click at [729, 216] on div "**********" at bounding box center [609, 204] width 492 height 47
click at [221, 419] on div "Developer Connect Webviews API Keys Spaces Personal Access Tokens Client Sessio…" at bounding box center [277, 362] width 136 height 563
click at [257, 305] on li "Customer Portals" at bounding box center [277, 302] width 135 height 19
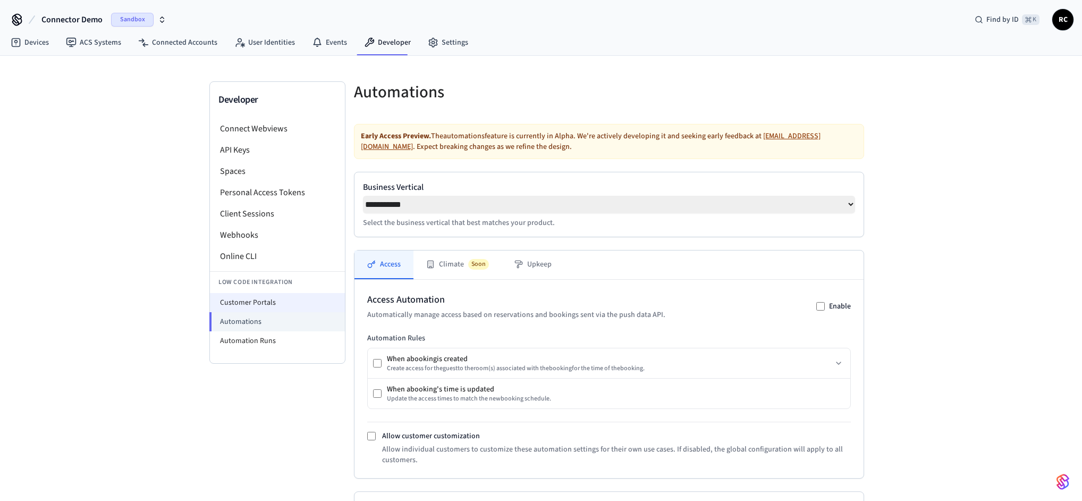
select select "**********"
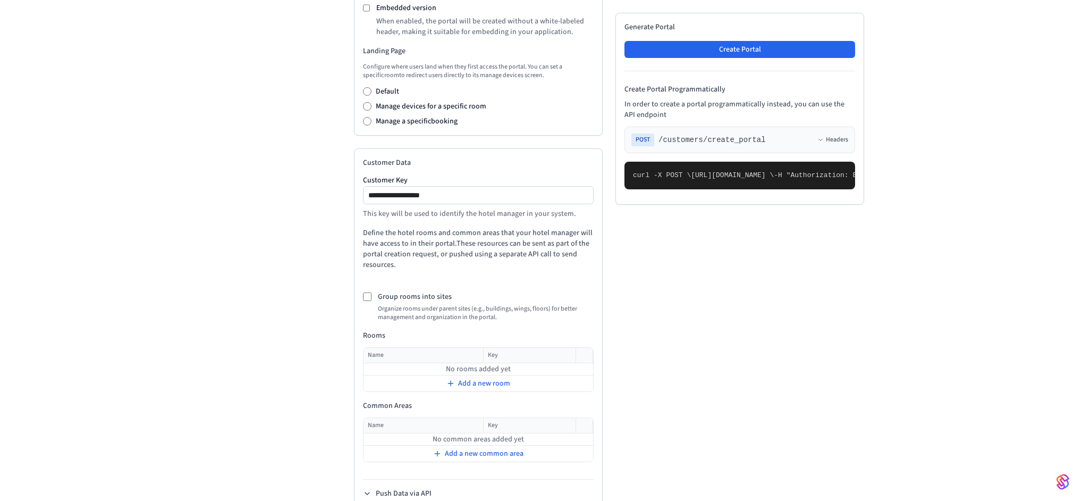
scroll to position [501, 0]
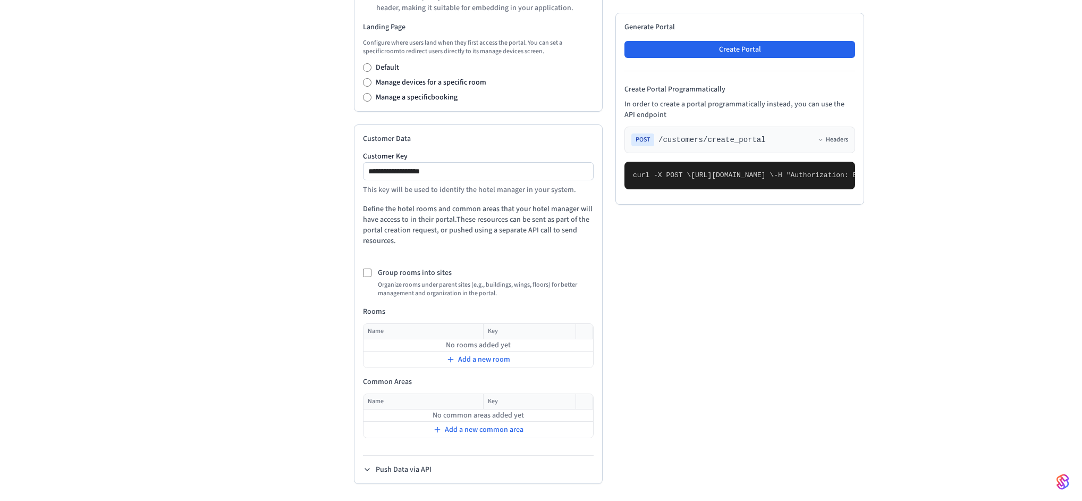
click at [503, 185] on p "This key will be used to identify the hotel manager in your system." at bounding box center [478, 189] width 231 height 11
click at [503, 184] on div "**********" at bounding box center [478, 174] width 231 height 43
click at [513, 176] on input "**********" at bounding box center [479, 171] width 230 height 13
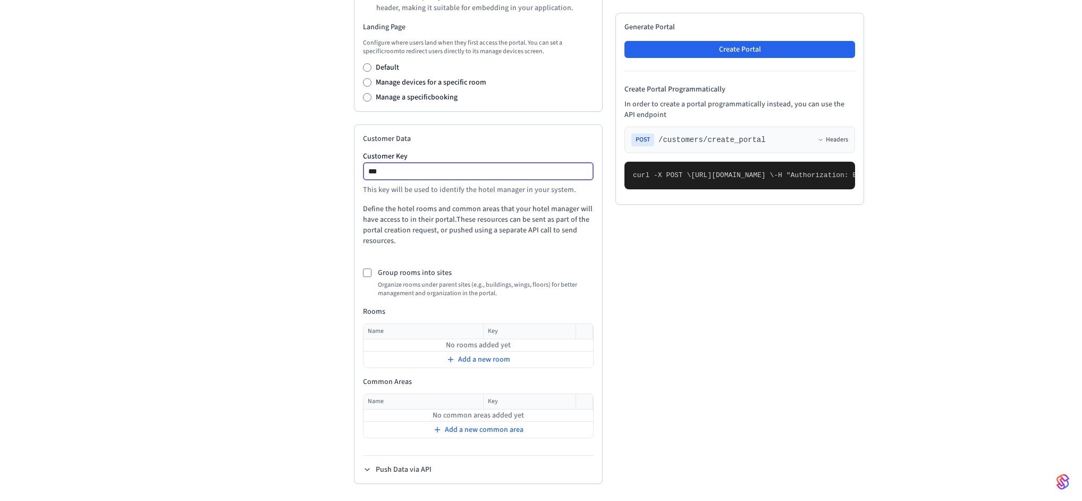
type input "**********"
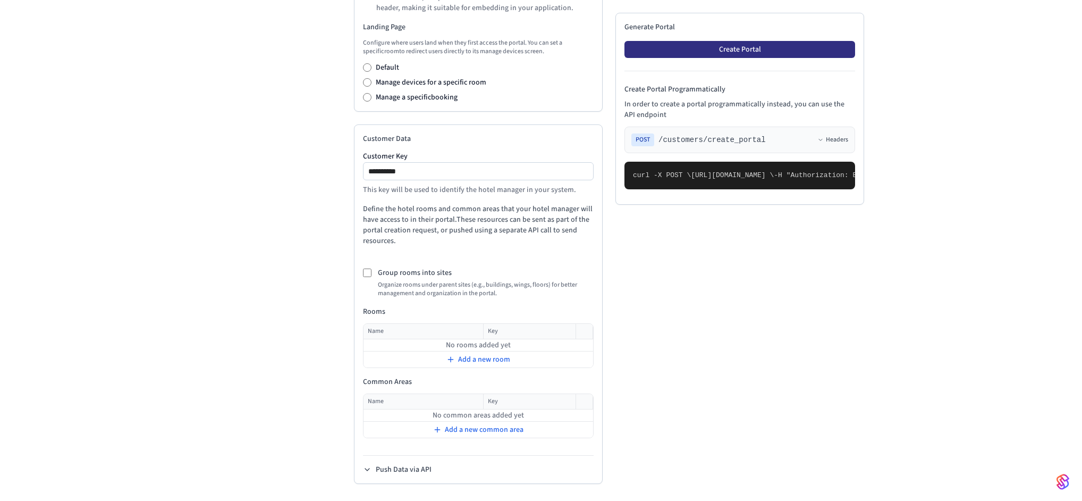
click at [726, 45] on button "Create Portal" at bounding box center [740, 49] width 231 height 17
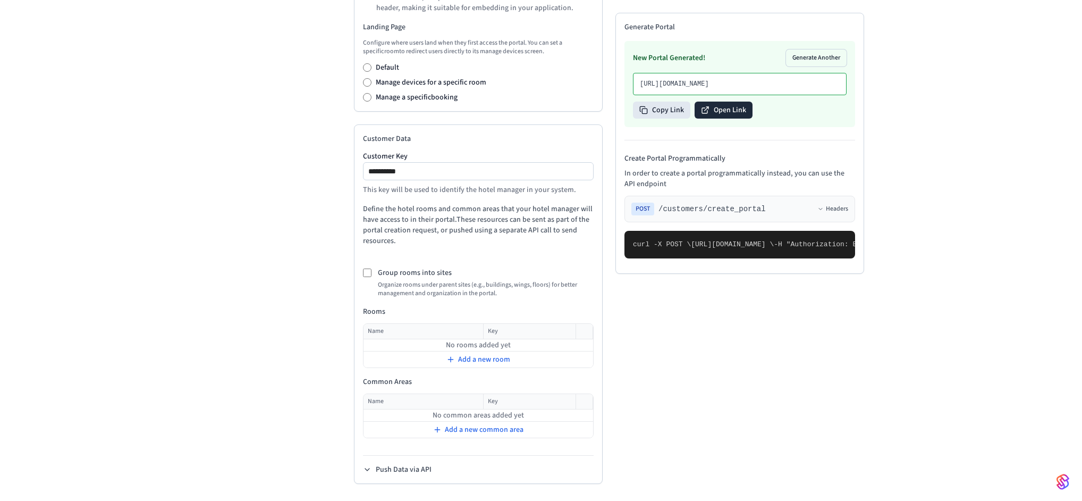
click at [707, 102] on button "Open Link" at bounding box center [724, 110] width 58 height 17
